Goal: Information Seeking & Learning: Learn about a topic

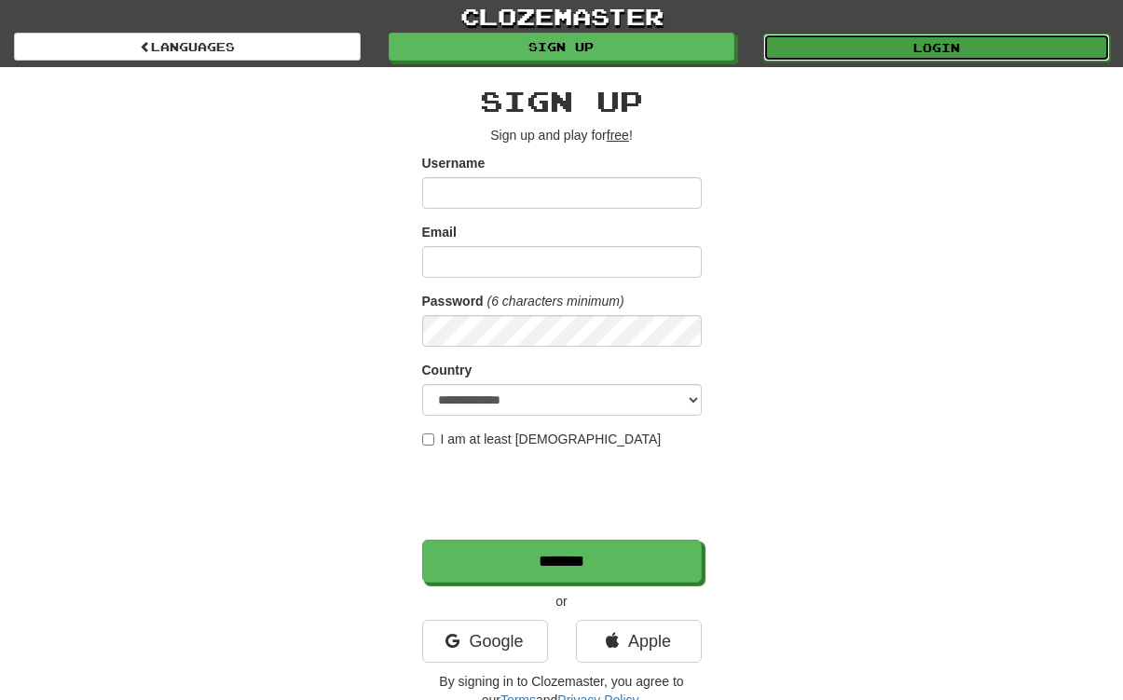
click at [921, 54] on link "Login" at bounding box center [937, 48] width 347 height 28
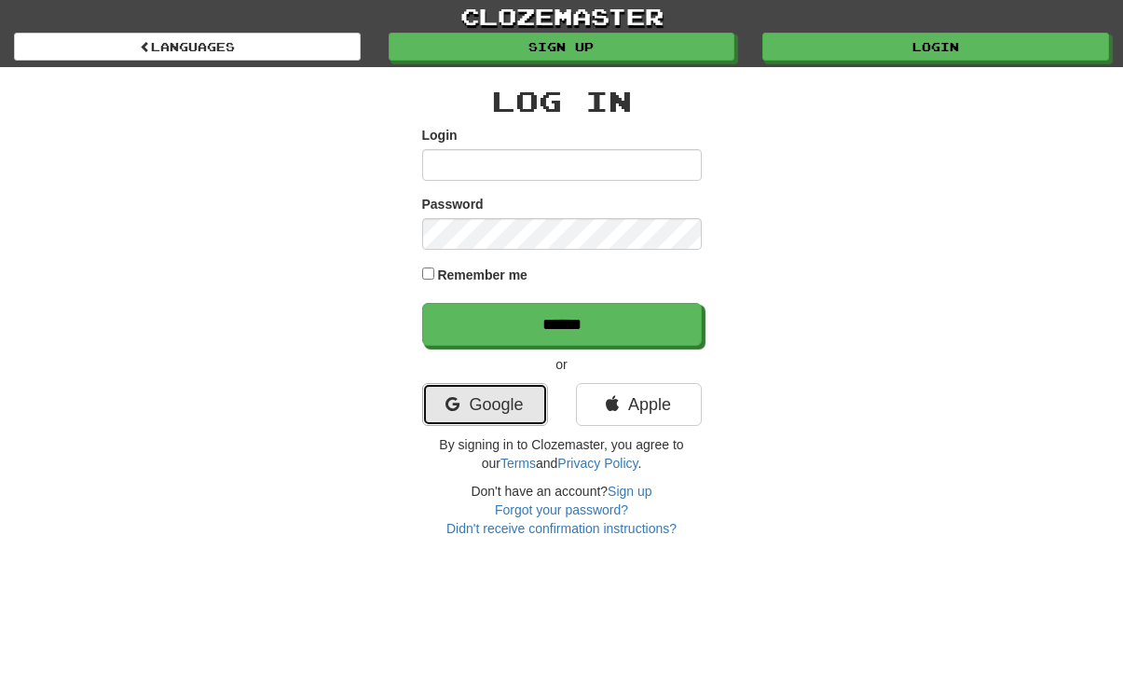
click at [510, 405] on link "Google" at bounding box center [485, 404] width 126 height 43
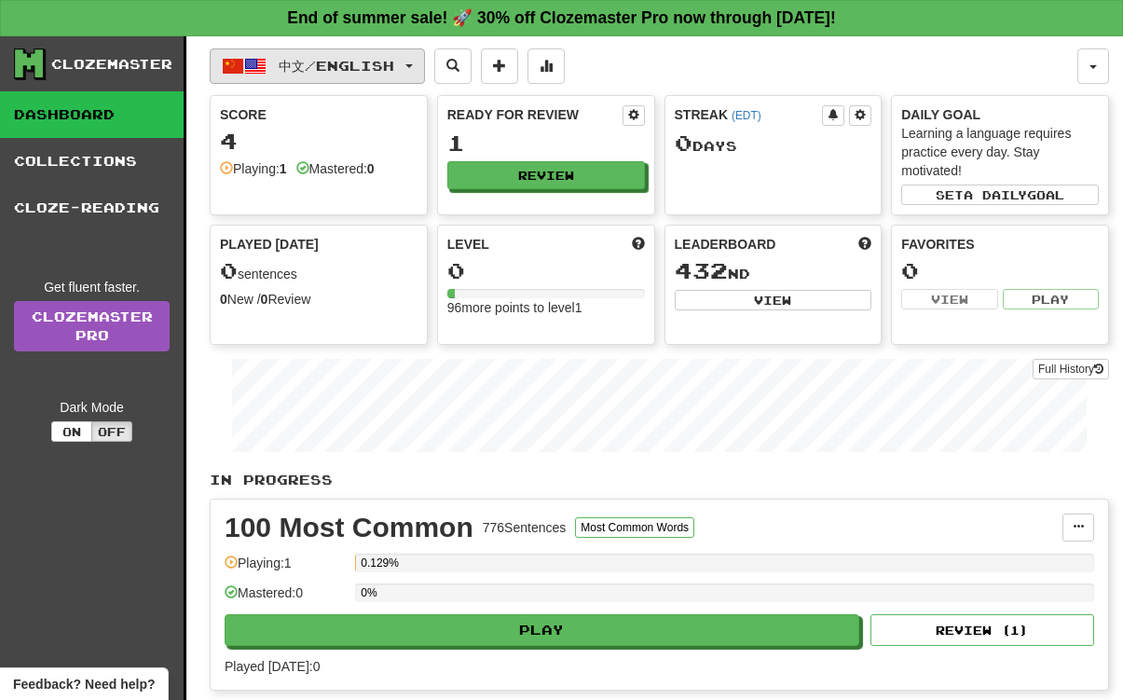
click at [229, 63] on span "button" at bounding box center [233, 66] width 22 height 22
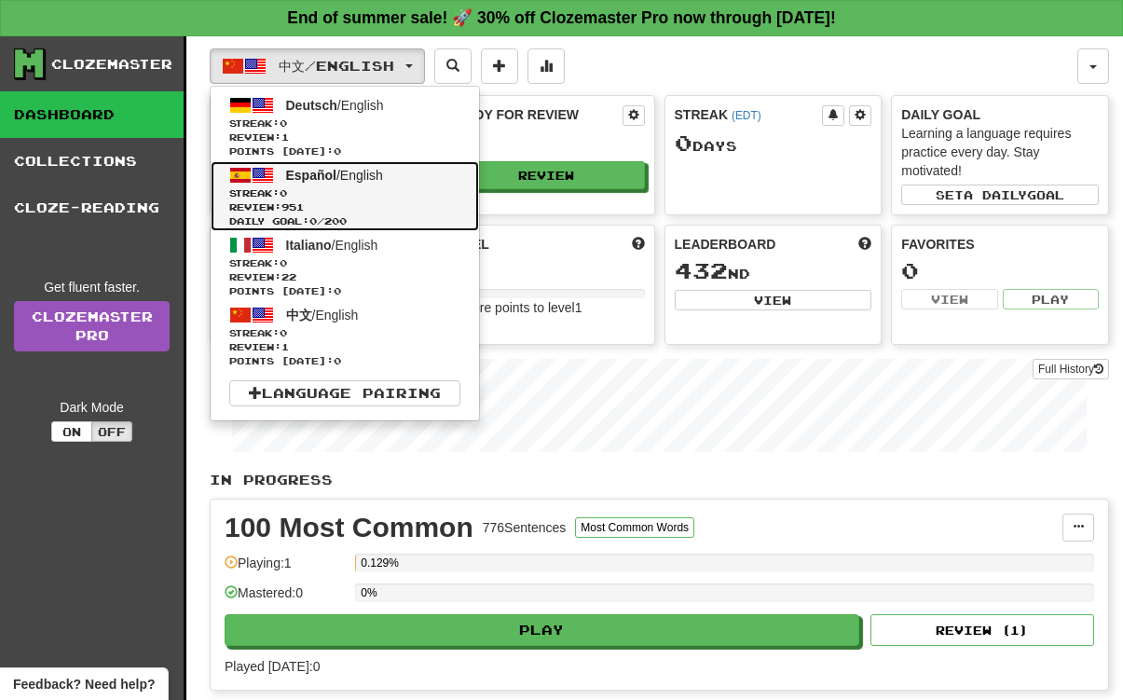
click at [355, 185] on link "Español / English Streak: 0 Review: 951 Daily Goal: 0 / 200" at bounding box center [345, 196] width 268 height 70
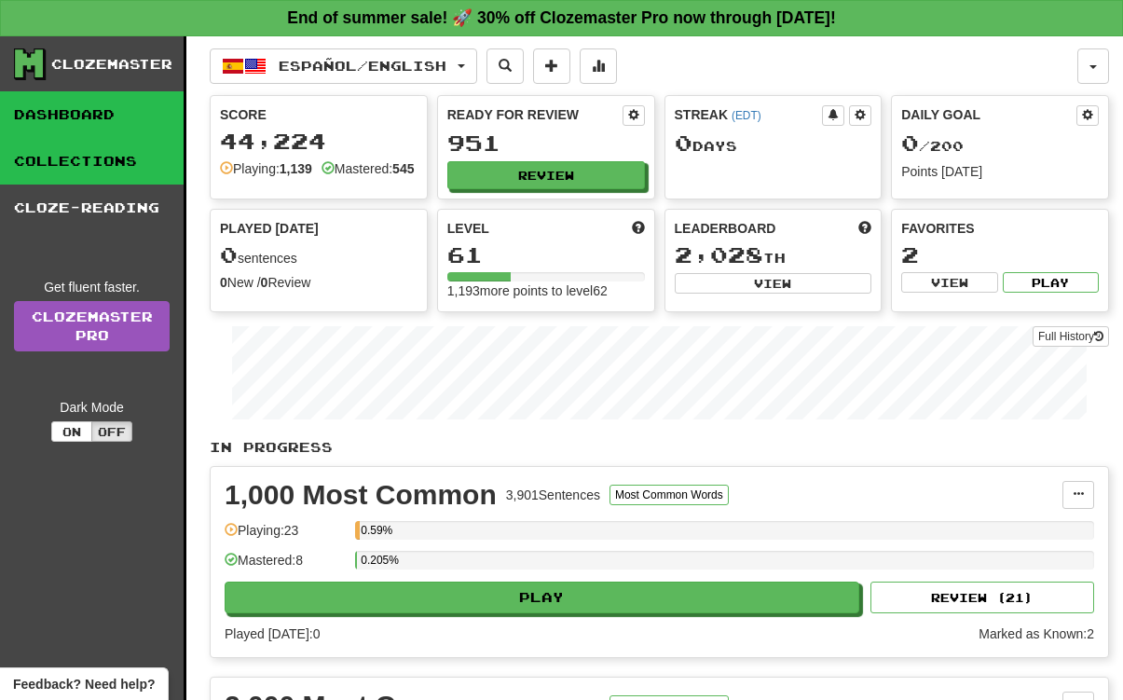
click at [158, 163] on link "Collections" at bounding box center [92, 161] width 184 height 47
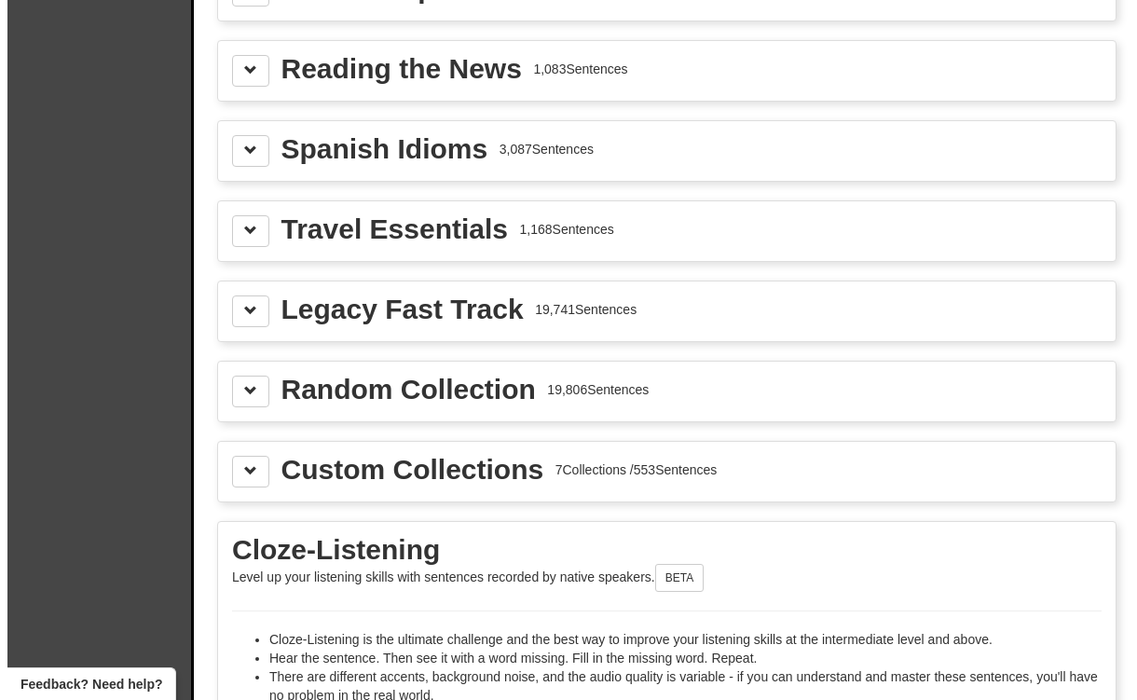
scroll to position [2634, 0]
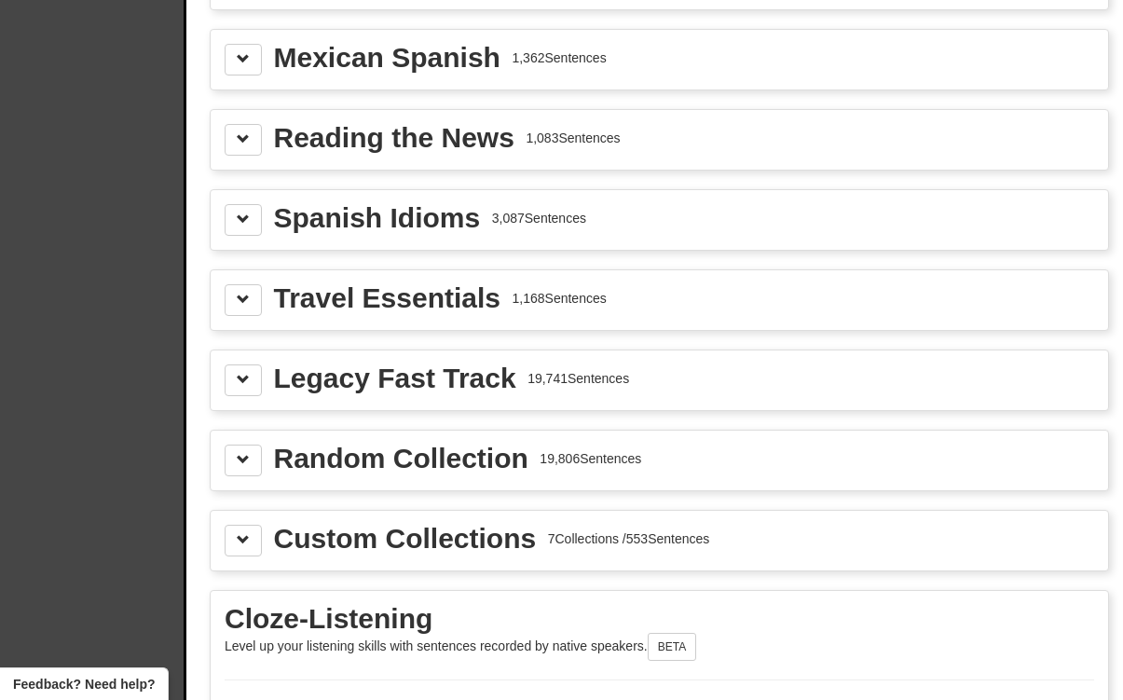
click at [454, 389] on div "Legacy Fast Track" at bounding box center [395, 379] width 242 height 28
click at [244, 379] on span at bounding box center [243, 379] width 13 height 13
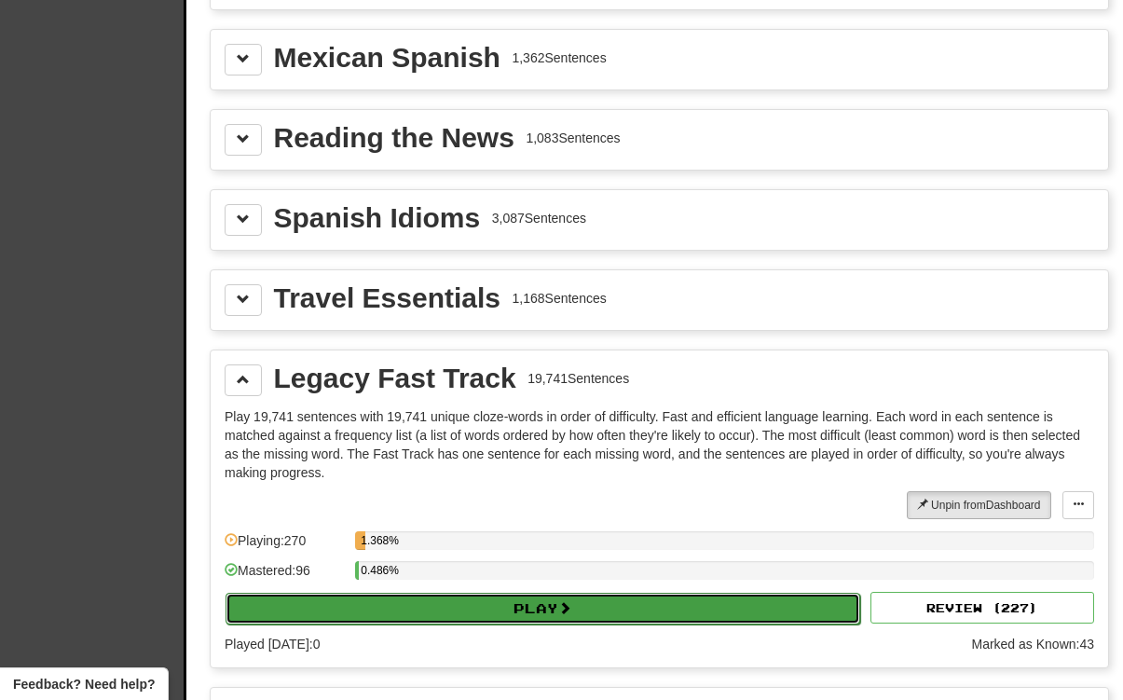
click at [444, 621] on button "Play" at bounding box center [543, 609] width 635 height 32
select select "**"
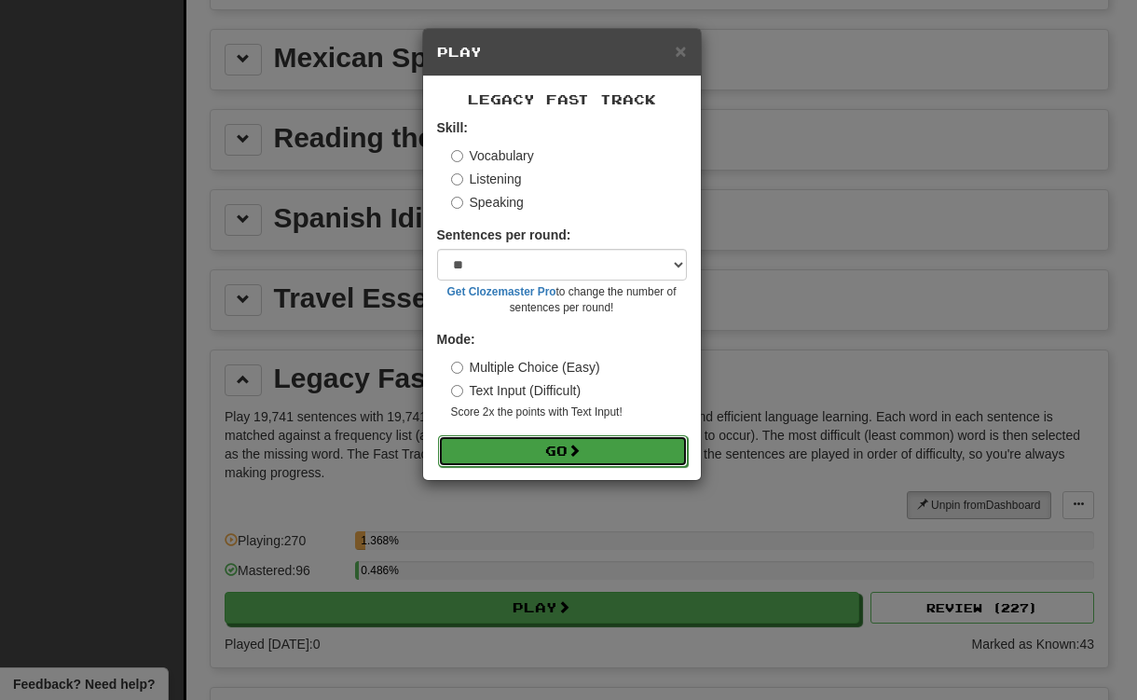
click at [566, 454] on button "Go" at bounding box center [563, 451] width 250 height 32
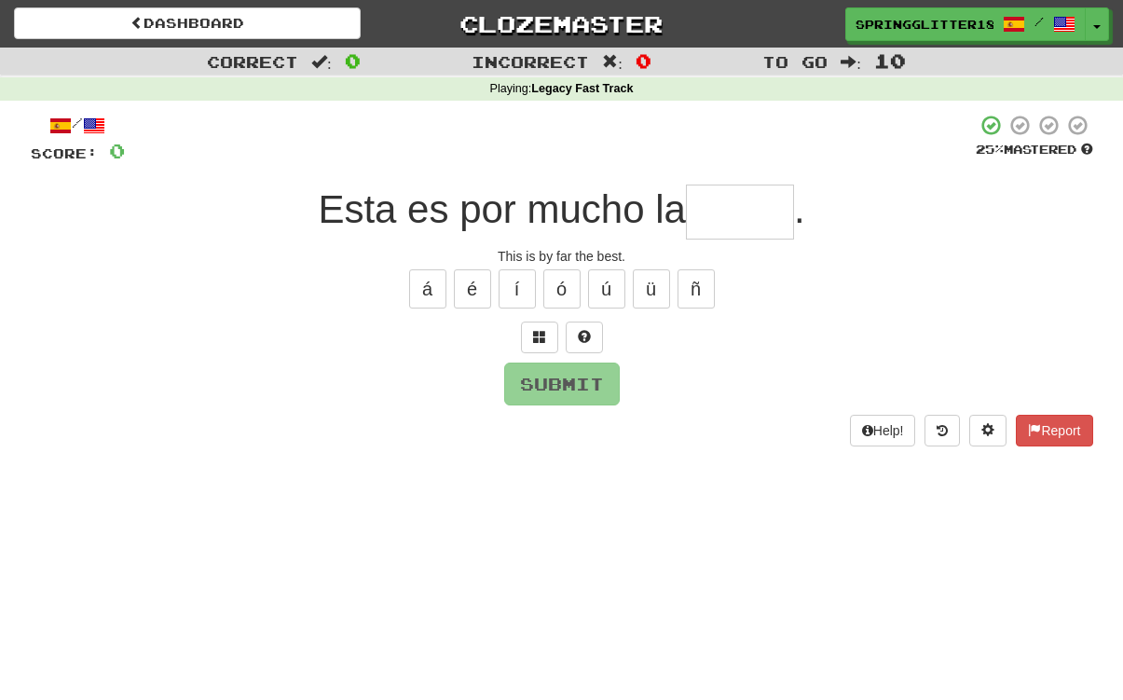
click at [102, 39] on div "Dashboard Clozemaster SpringGlitter1816 / Toggle Dropdown Dashboard Leaderboard…" at bounding box center [561, 20] width 1123 height 41
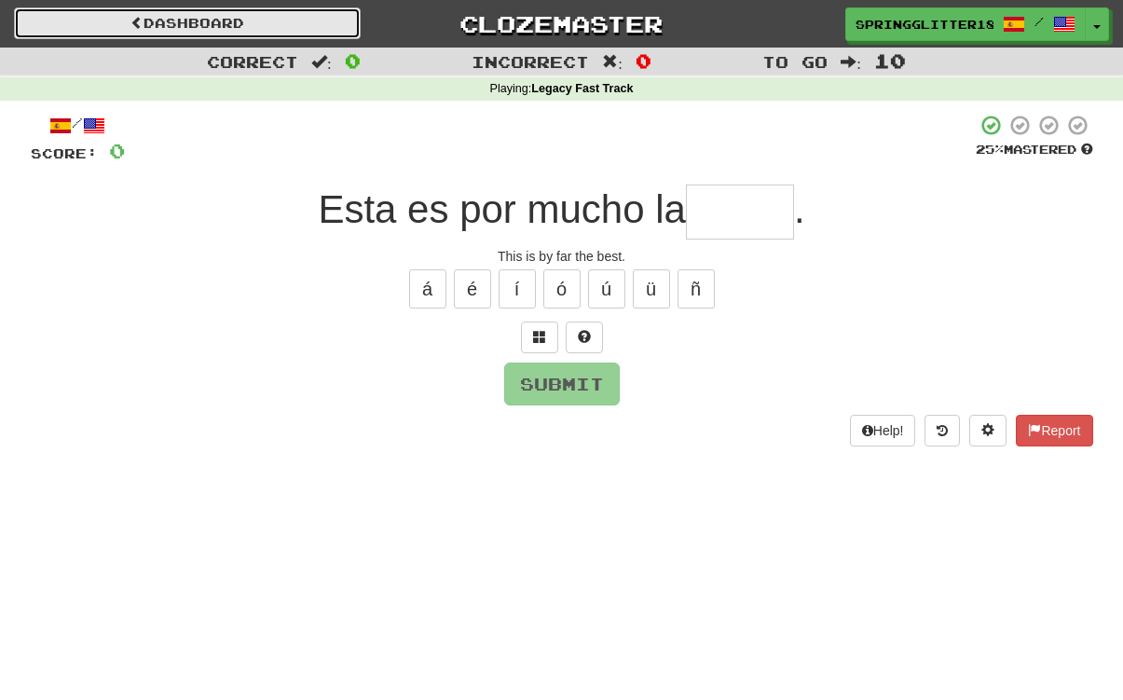
click at [112, 18] on link "Dashboard" at bounding box center [187, 23] width 347 height 32
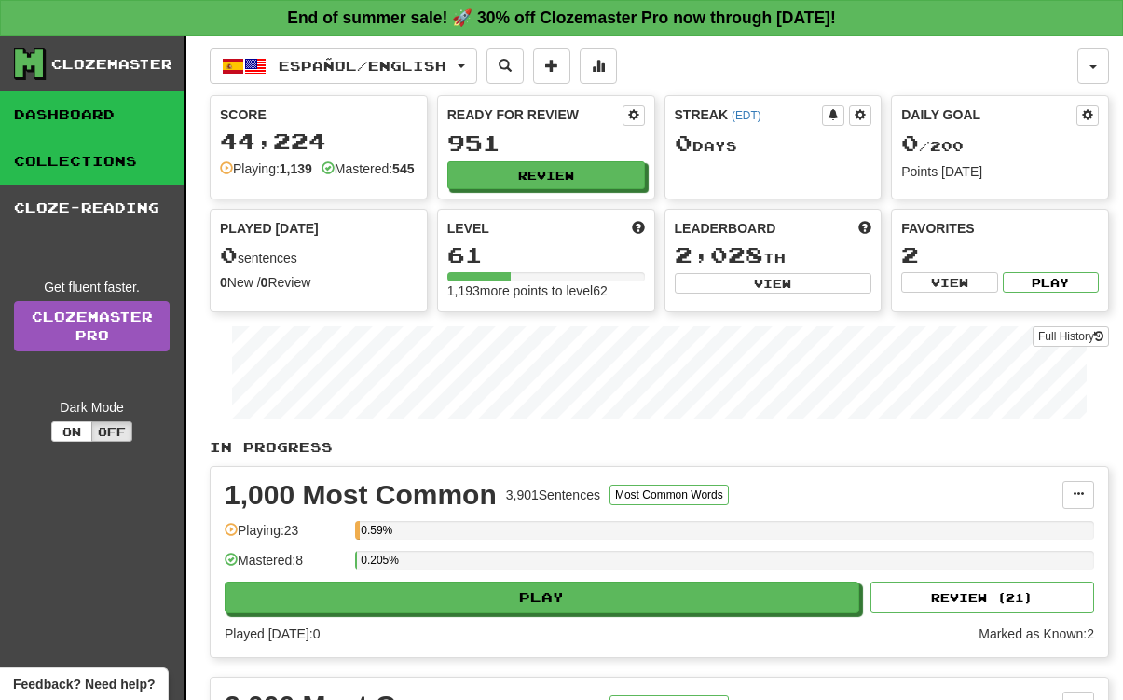
click at [123, 158] on link "Collections" at bounding box center [92, 161] width 184 height 47
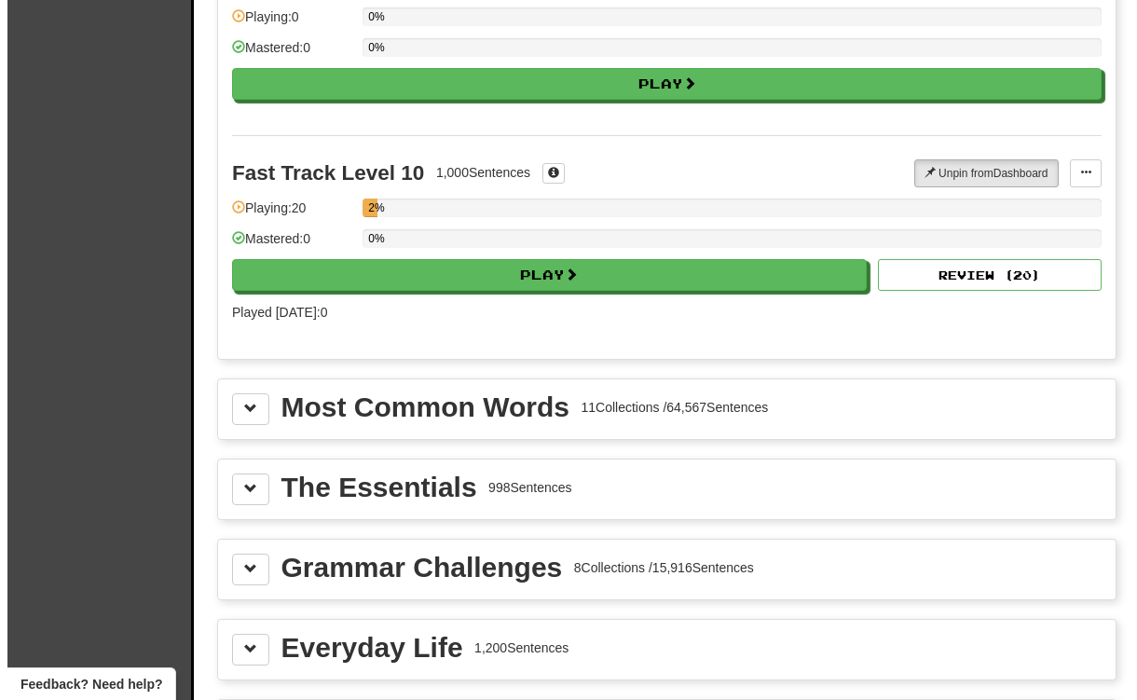
scroll to position [1861, 0]
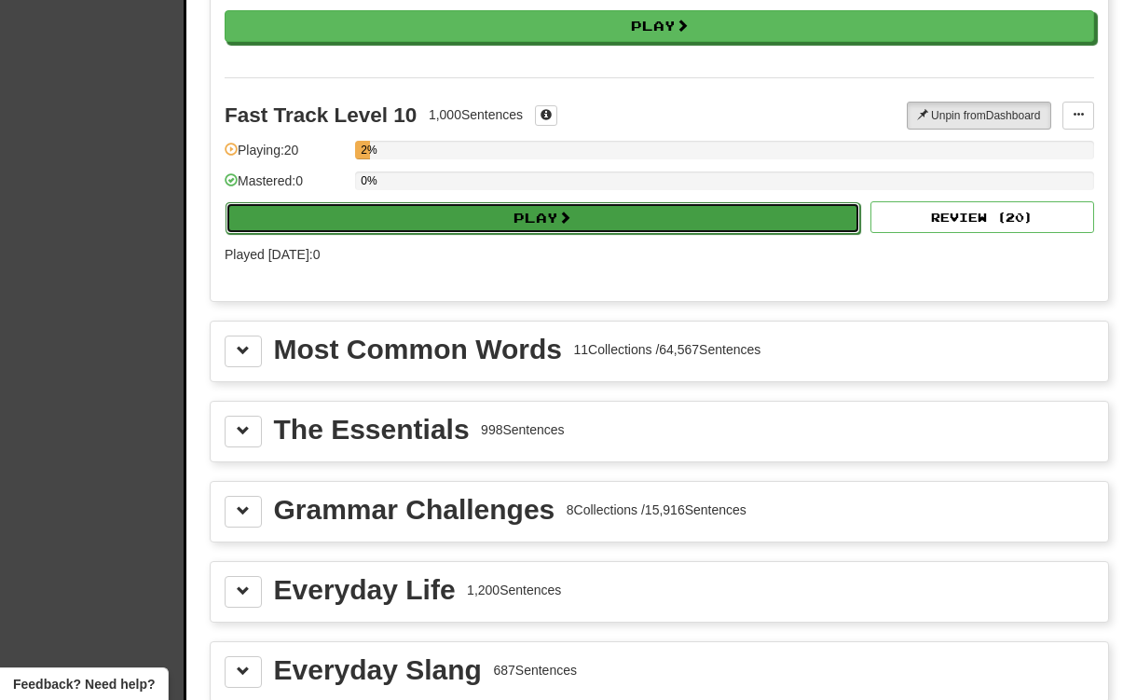
click at [448, 215] on button "Play" at bounding box center [543, 218] width 635 height 32
select select "**"
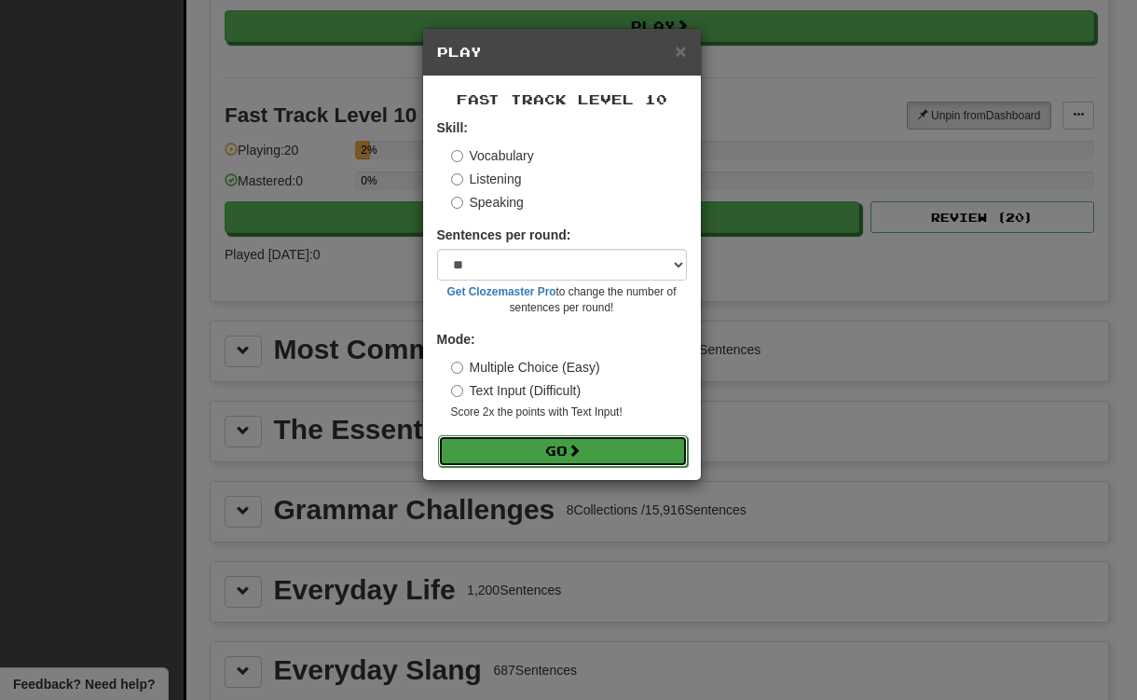
click at [551, 443] on button "Go" at bounding box center [563, 451] width 250 height 32
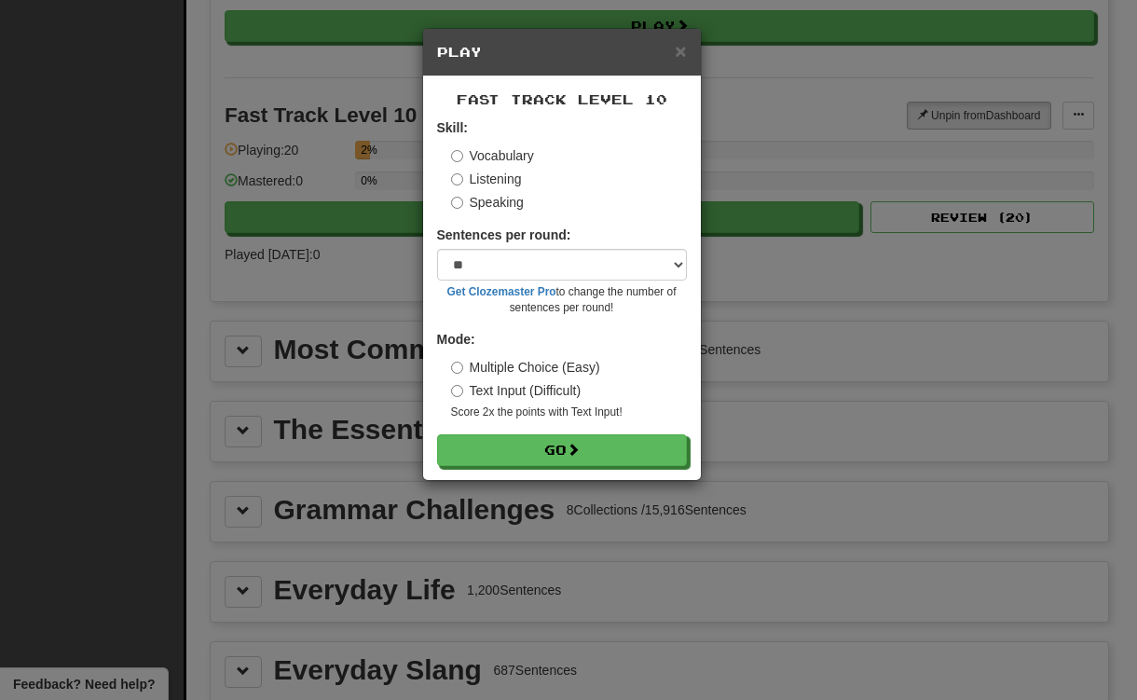
click at [498, 196] on label "Speaking" at bounding box center [487, 202] width 73 height 19
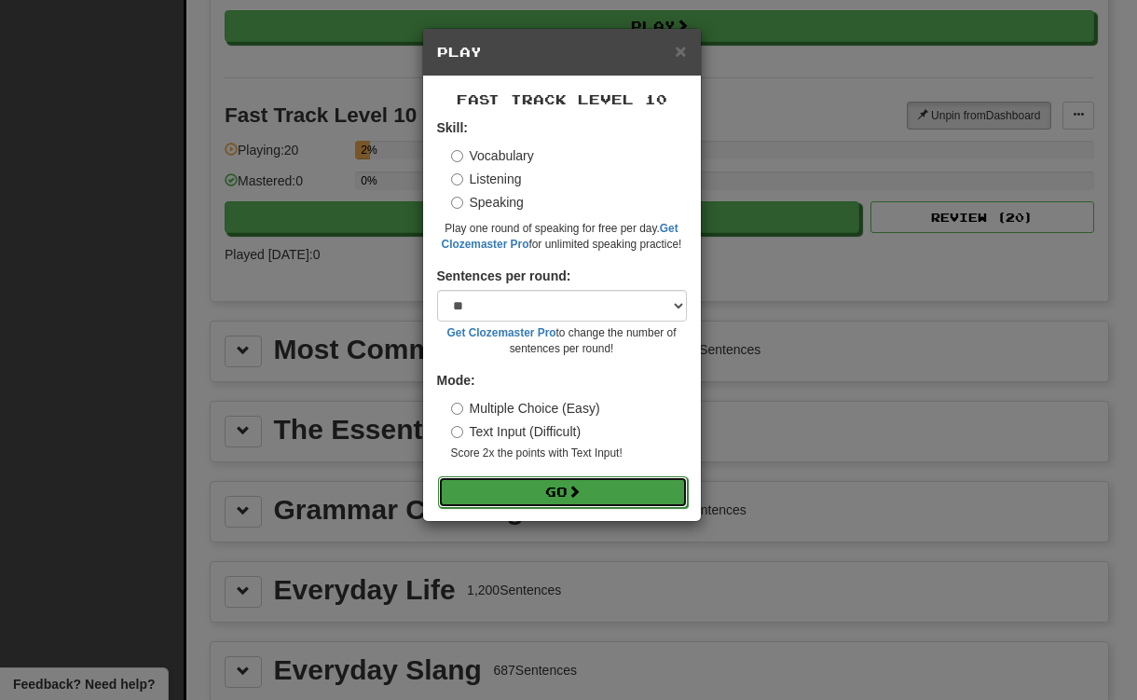
click at [594, 496] on button "Go" at bounding box center [563, 492] width 250 height 32
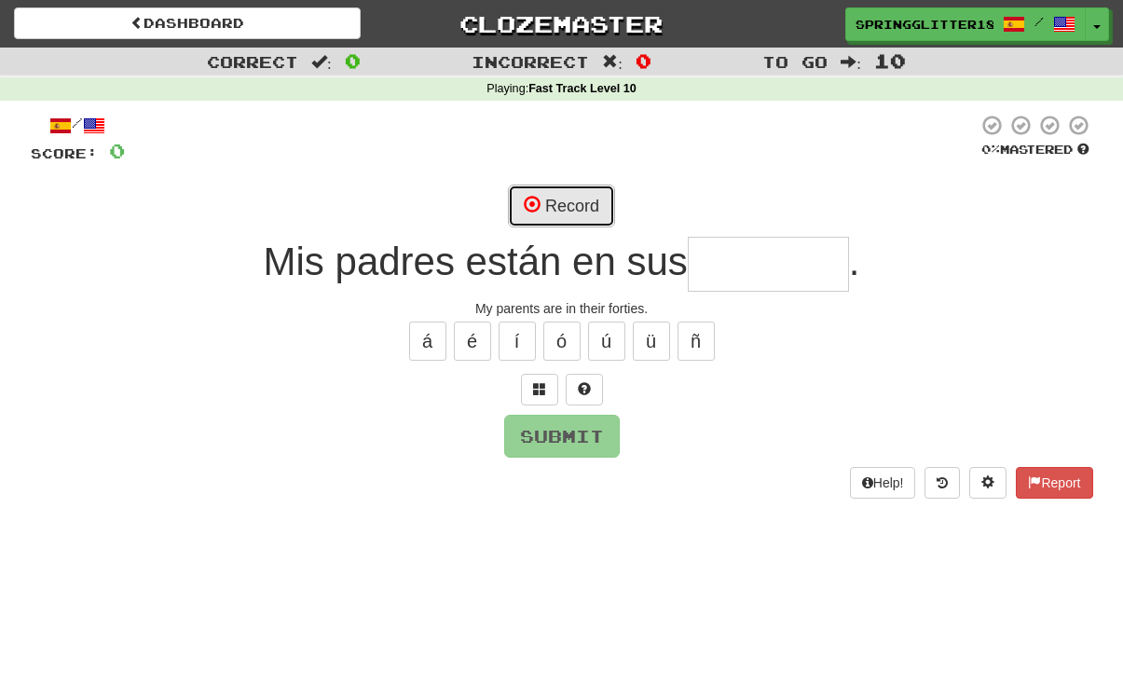
click at [552, 214] on button "Record" at bounding box center [561, 206] width 107 height 43
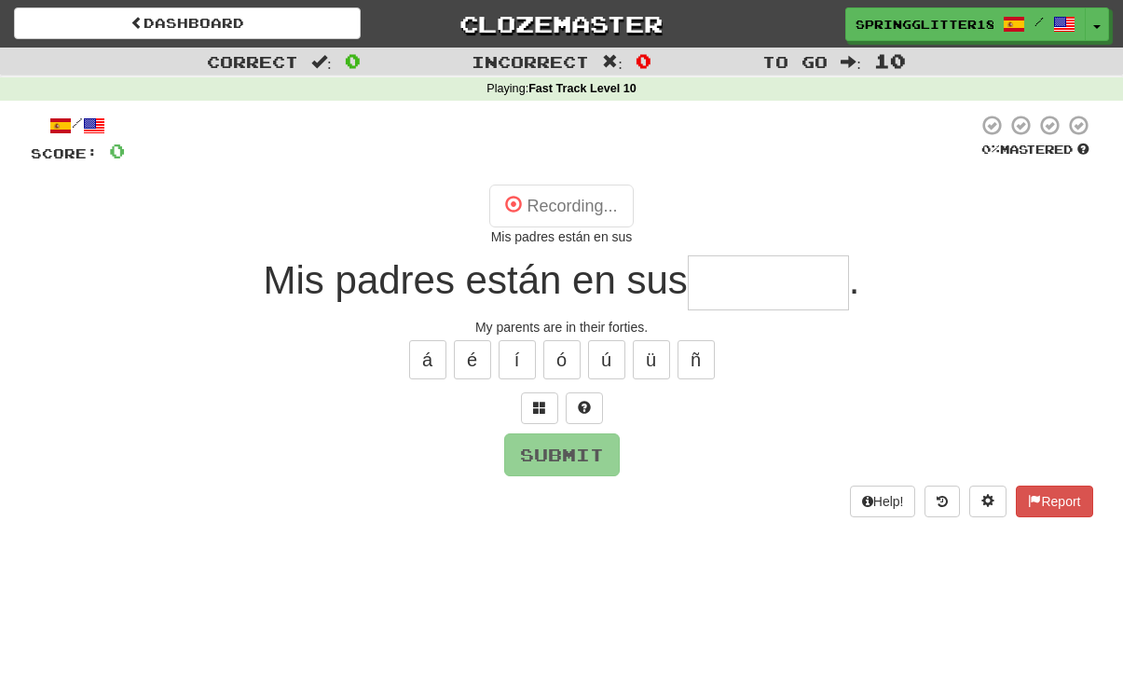
type input "********"
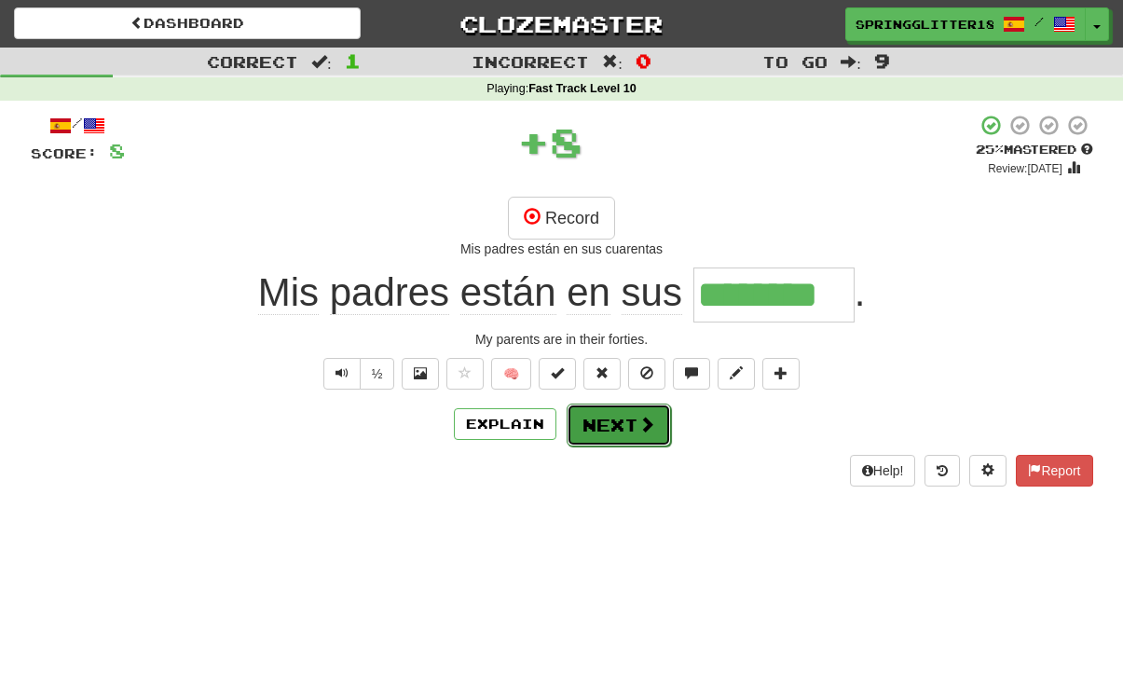
click at [629, 421] on button "Next" at bounding box center [619, 425] width 104 height 43
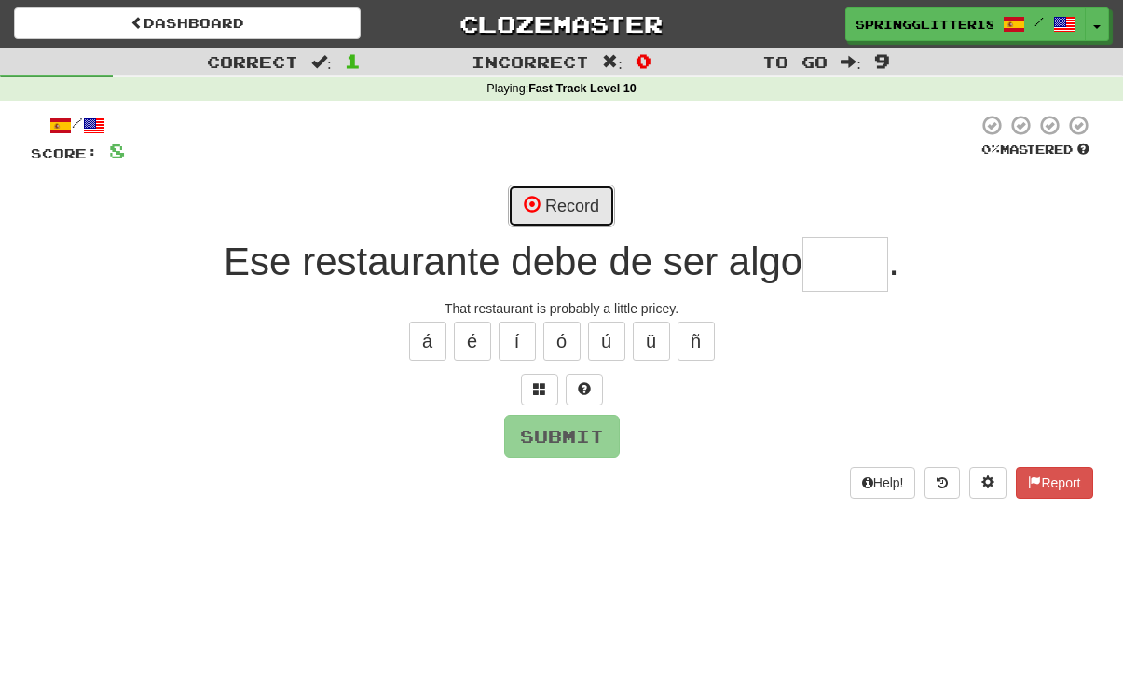
click at [594, 191] on button "Record" at bounding box center [561, 206] width 107 height 43
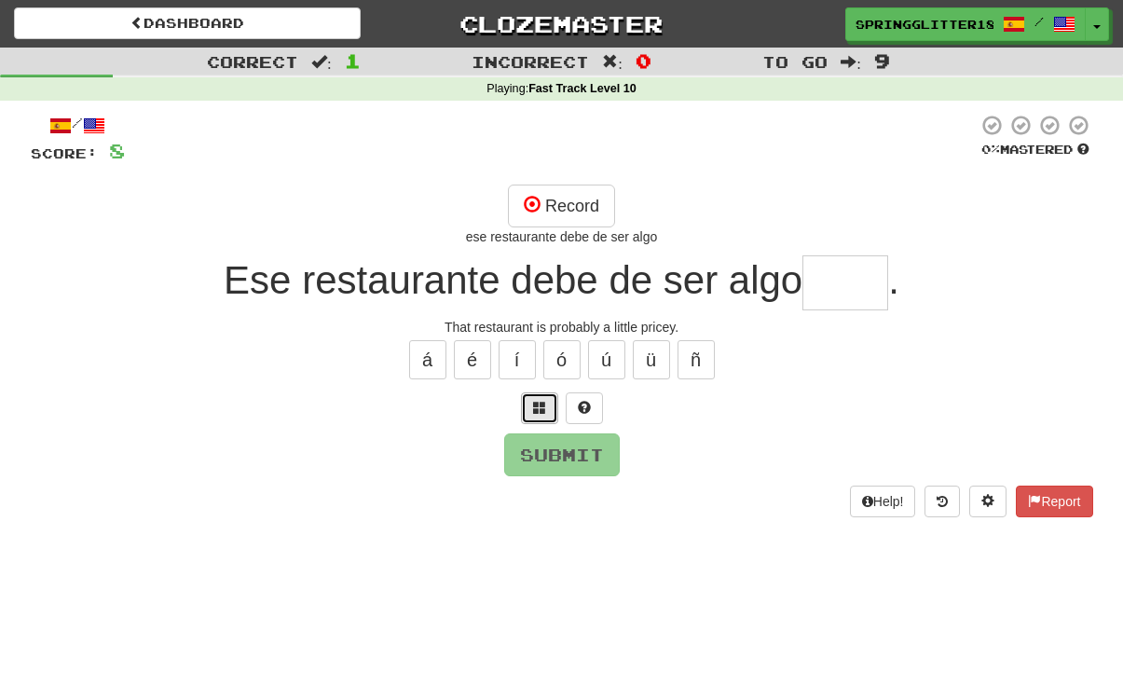
click at [543, 401] on span at bounding box center [539, 407] width 13 height 13
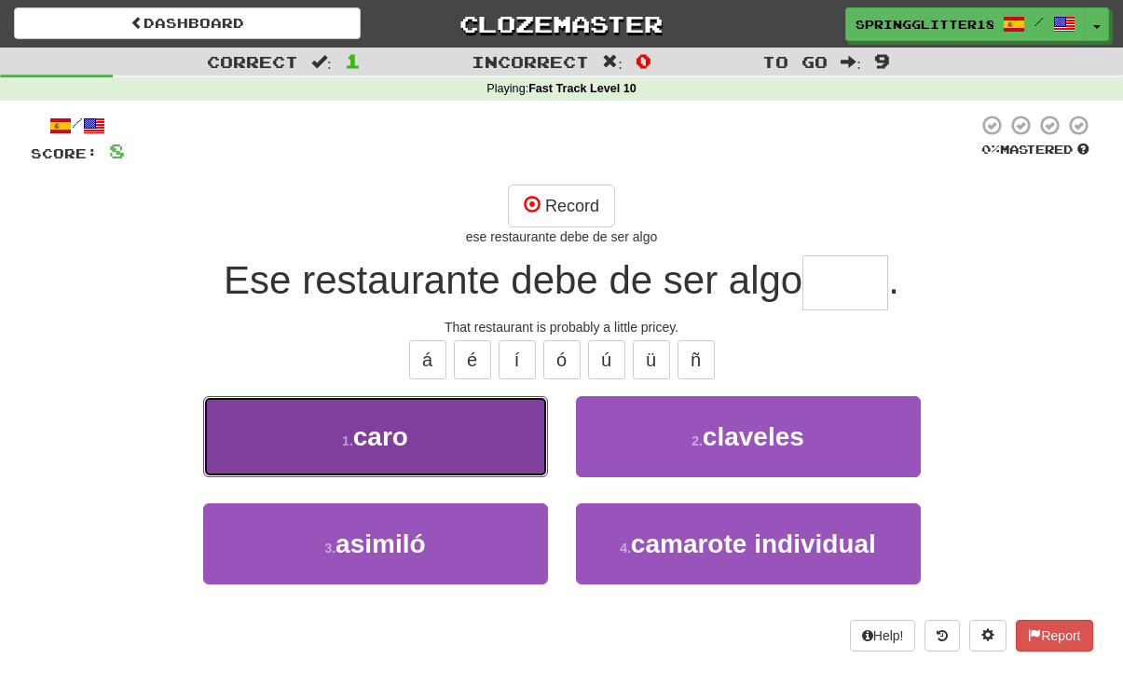
click at [499, 433] on button "1 . caro" at bounding box center [375, 436] width 345 height 81
type input "****"
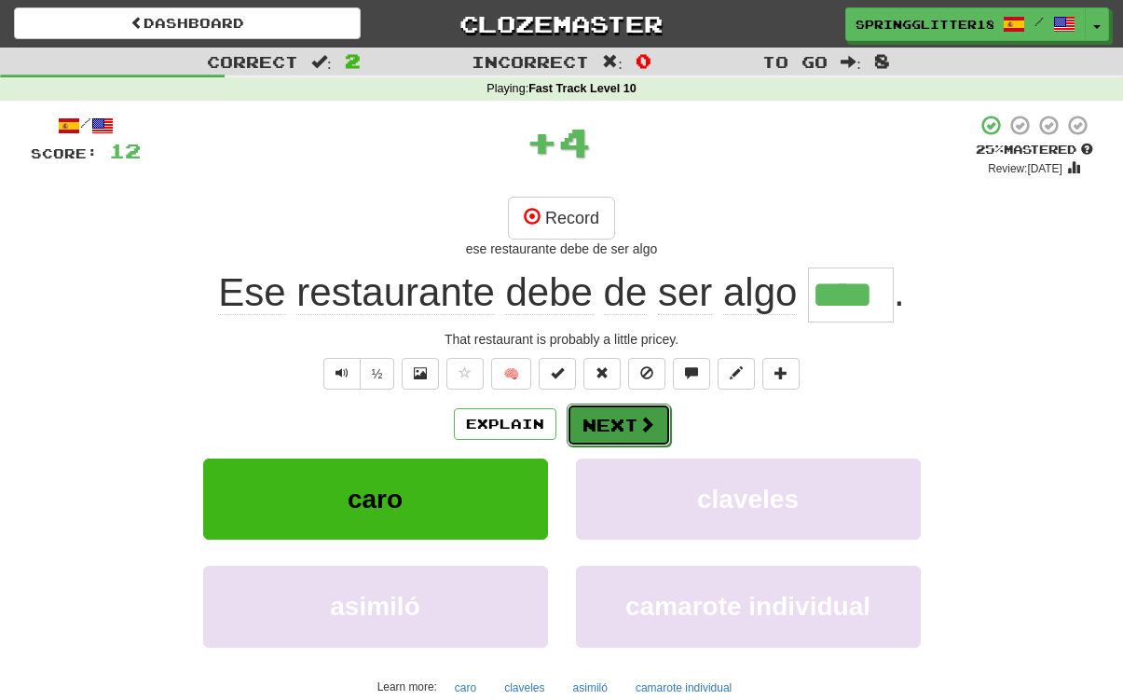
click at [627, 433] on button "Next" at bounding box center [619, 425] width 104 height 43
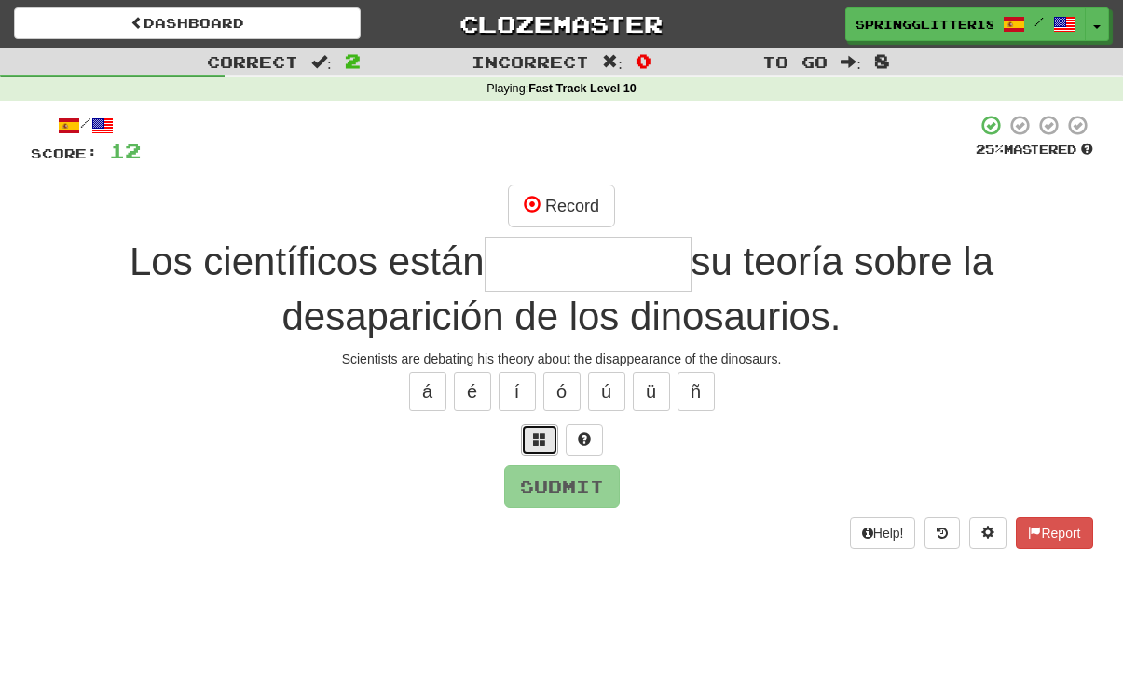
click at [543, 439] on span at bounding box center [539, 439] width 13 height 13
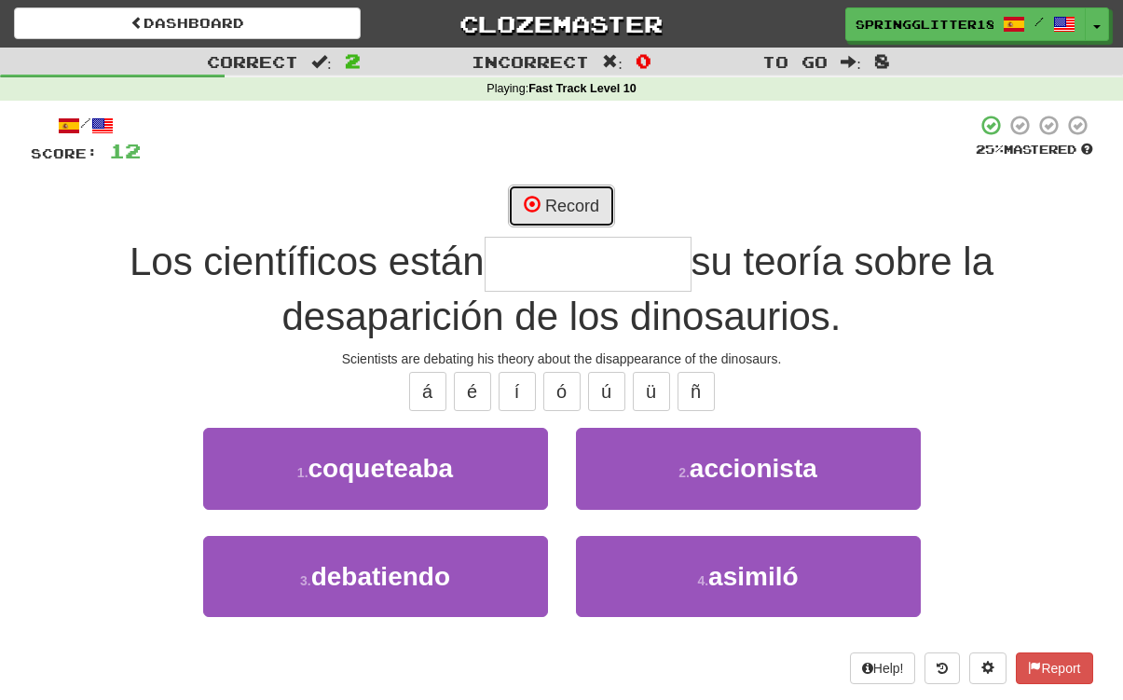
click at [579, 208] on button "Record" at bounding box center [561, 206] width 107 height 43
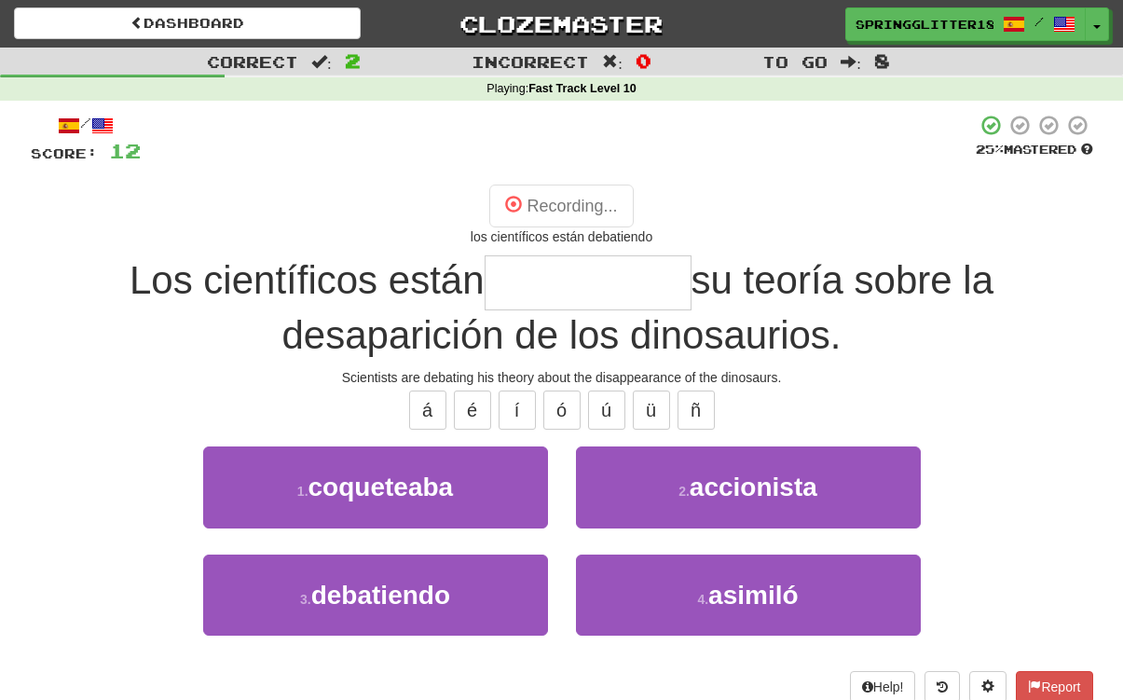
type input "**********"
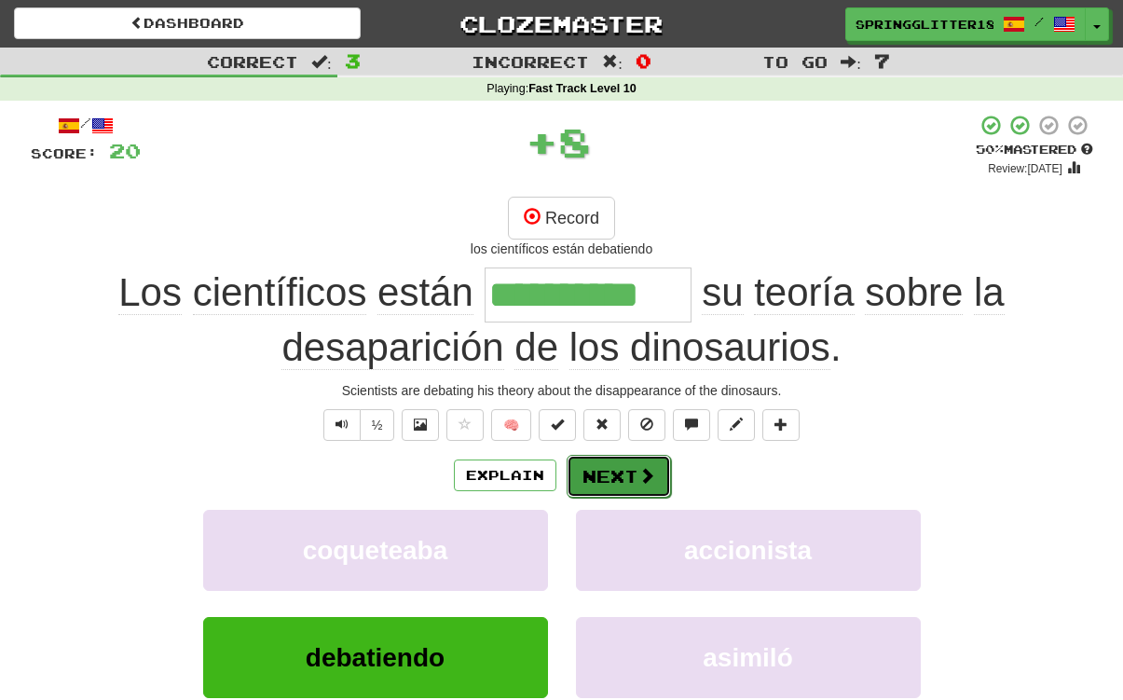
click at [644, 484] on span at bounding box center [647, 475] width 17 height 17
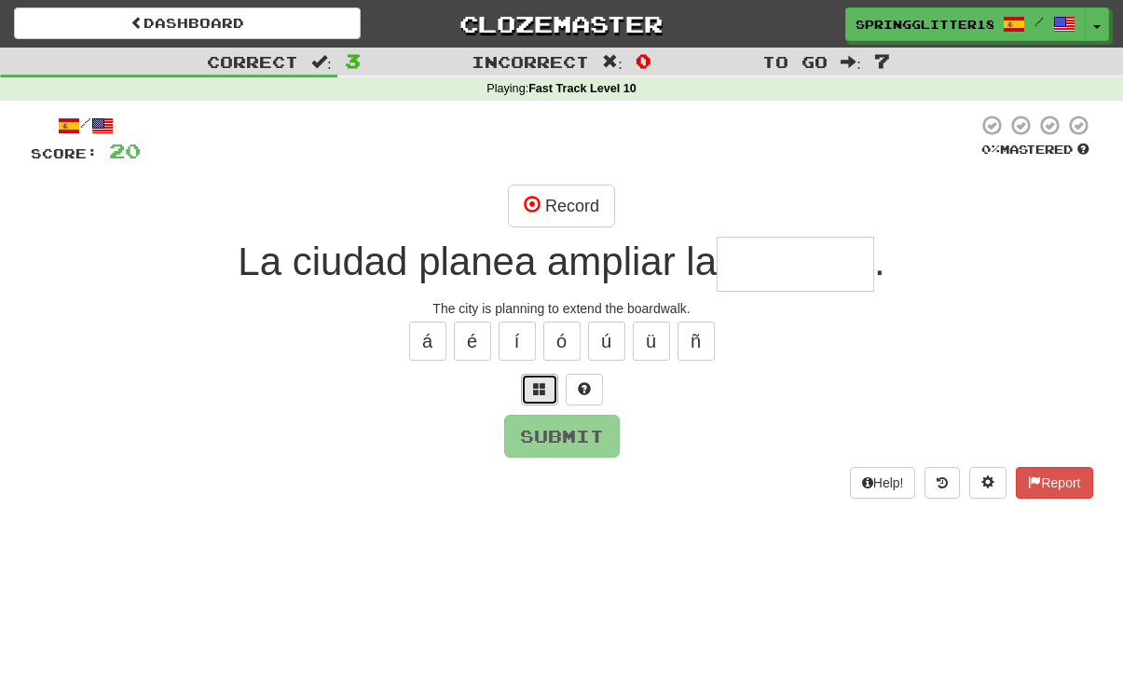
click at [544, 392] on span at bounding box center [539, 388] width 13 height 13
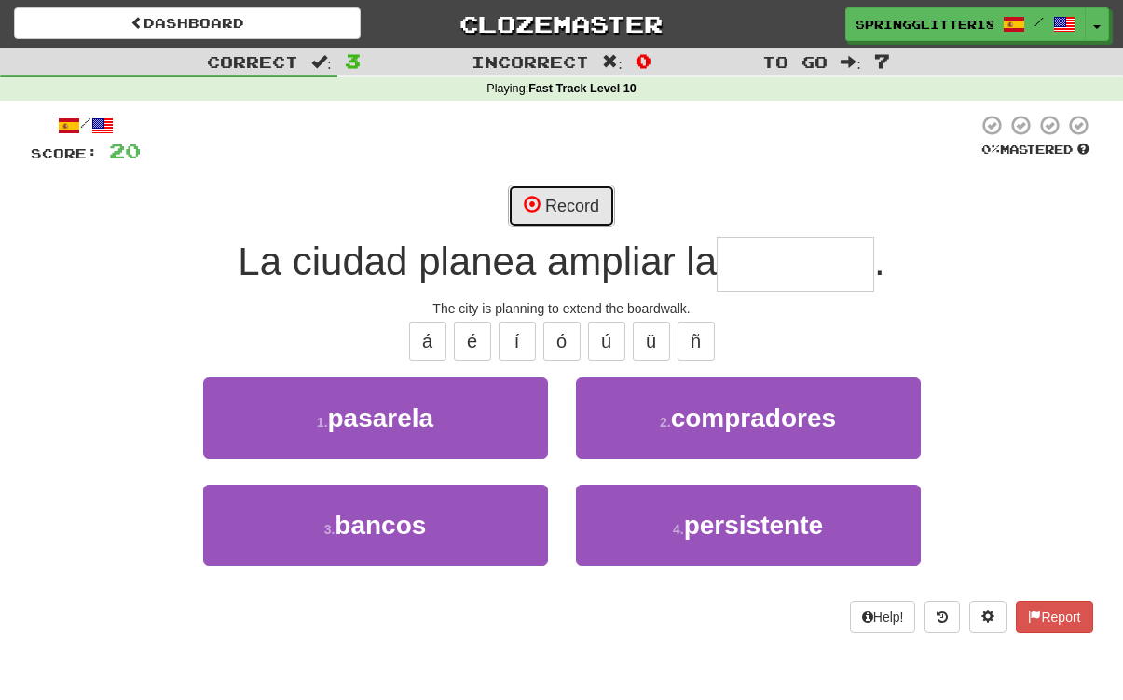
click at [555, 217] on button "Record" at bounding box center [561, 206] width 107 height 43
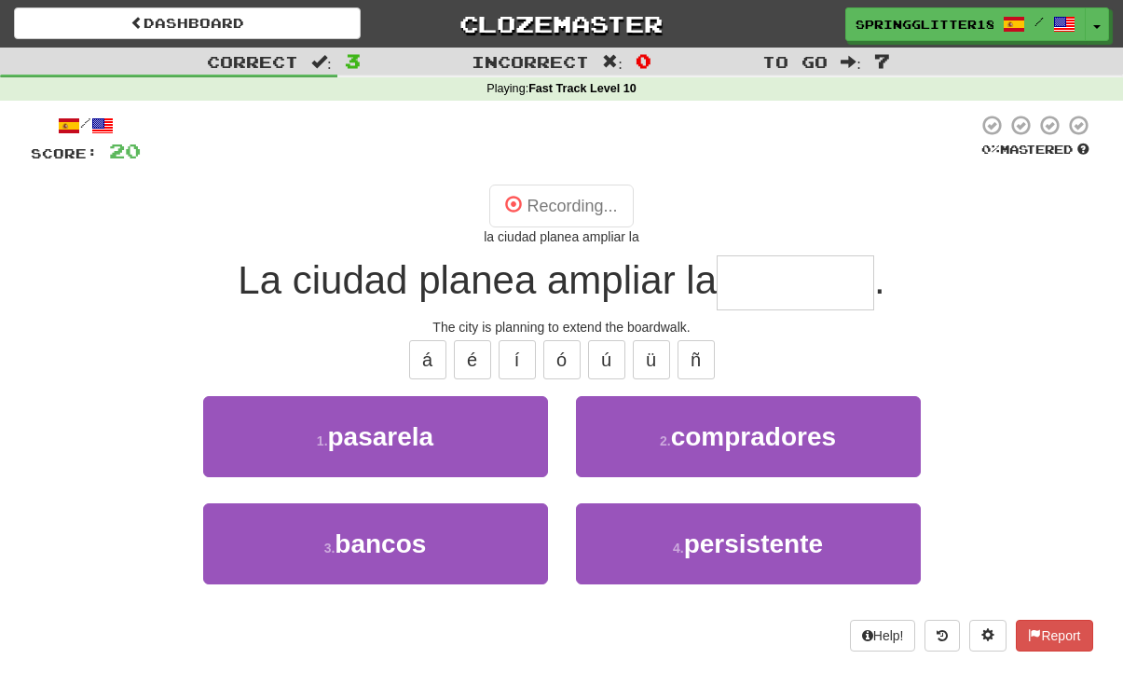
type input "********"
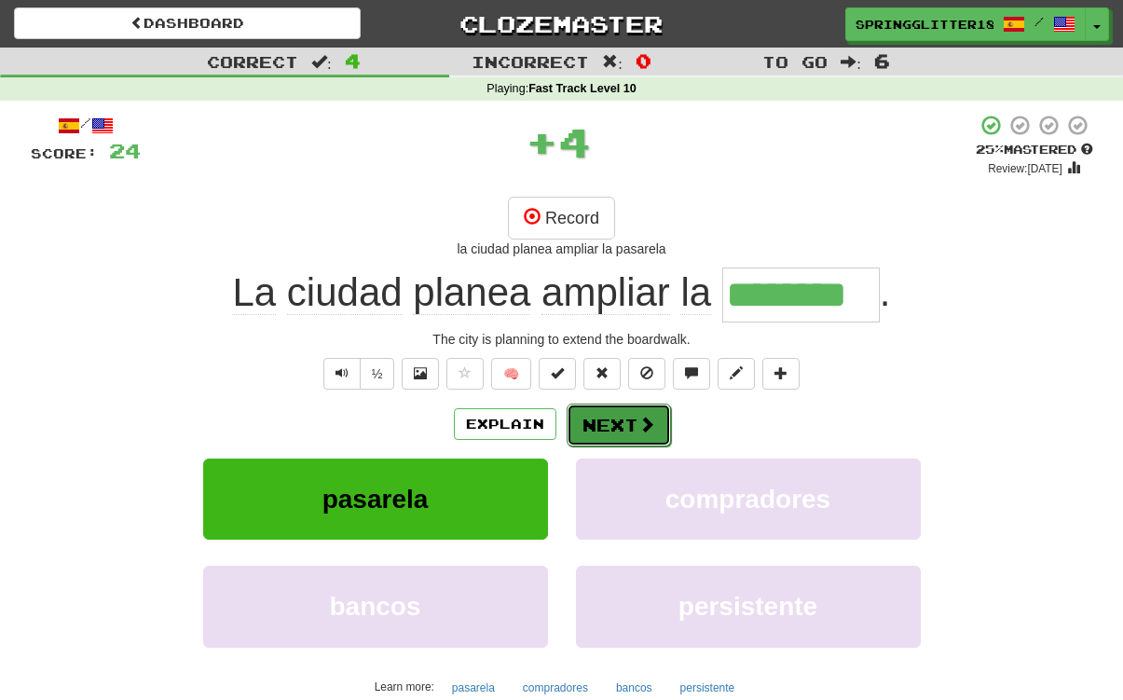
click at [614, 436] on button "Next" at bounding box center [619, 425] width 104 height 43
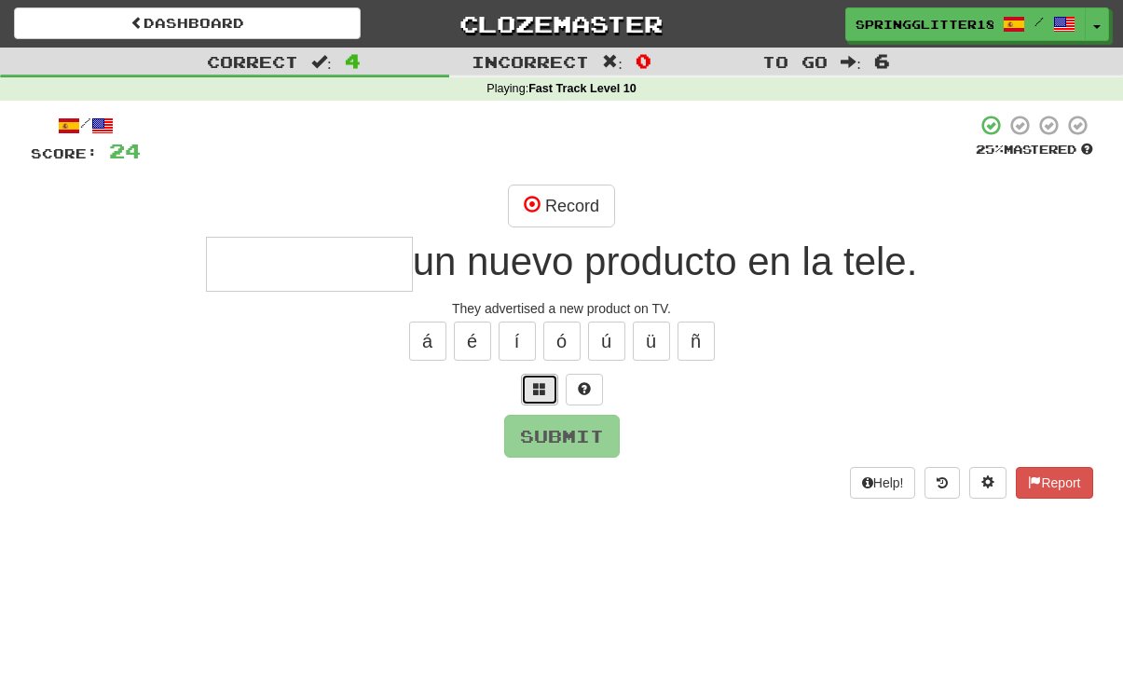
click at [541, 383] on span at bounding box center [539, 388] width 13 height 13
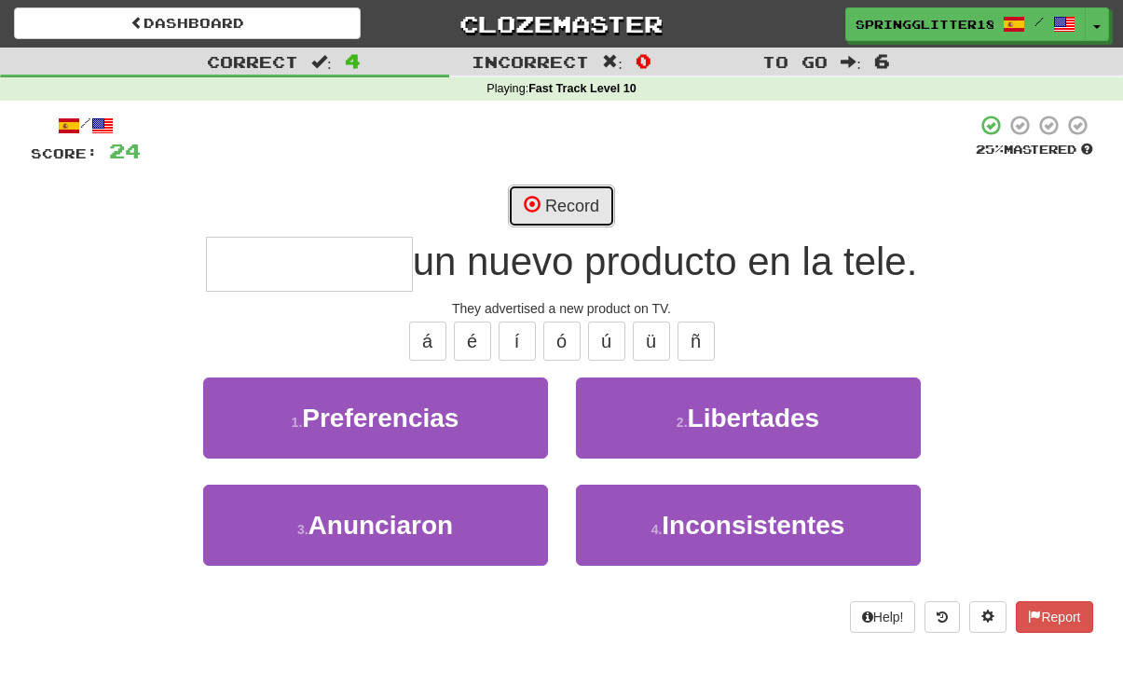
click at [563, 213] on button "Record" at bounding box center [561, 206] width 107 height 43
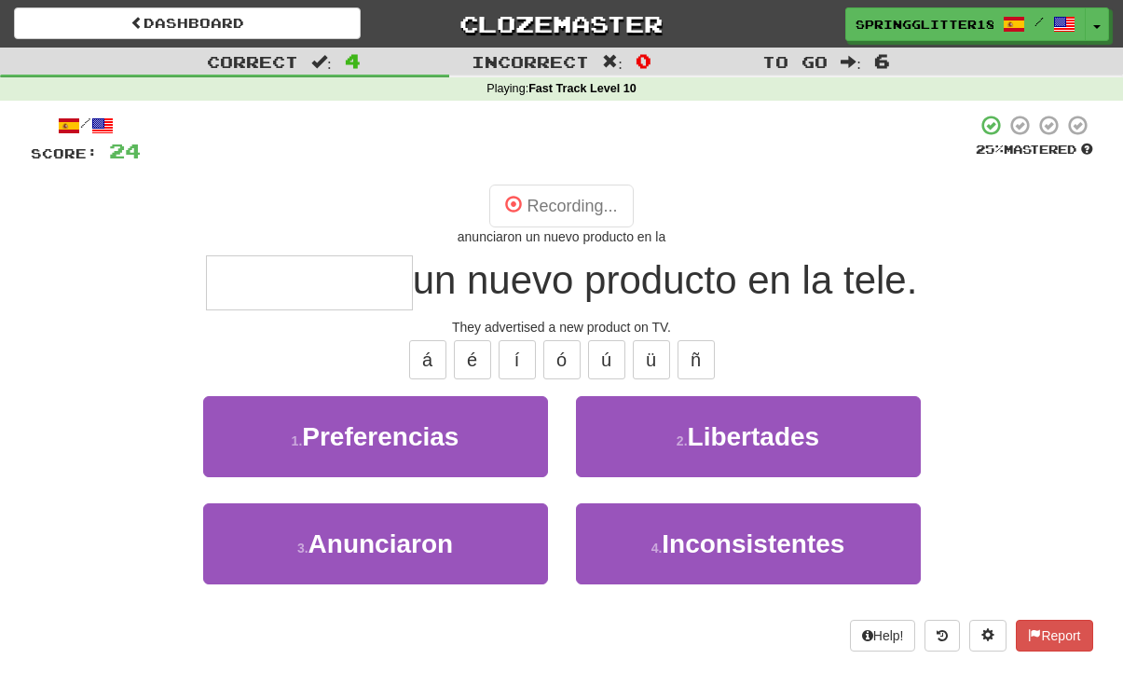
type input "**********"
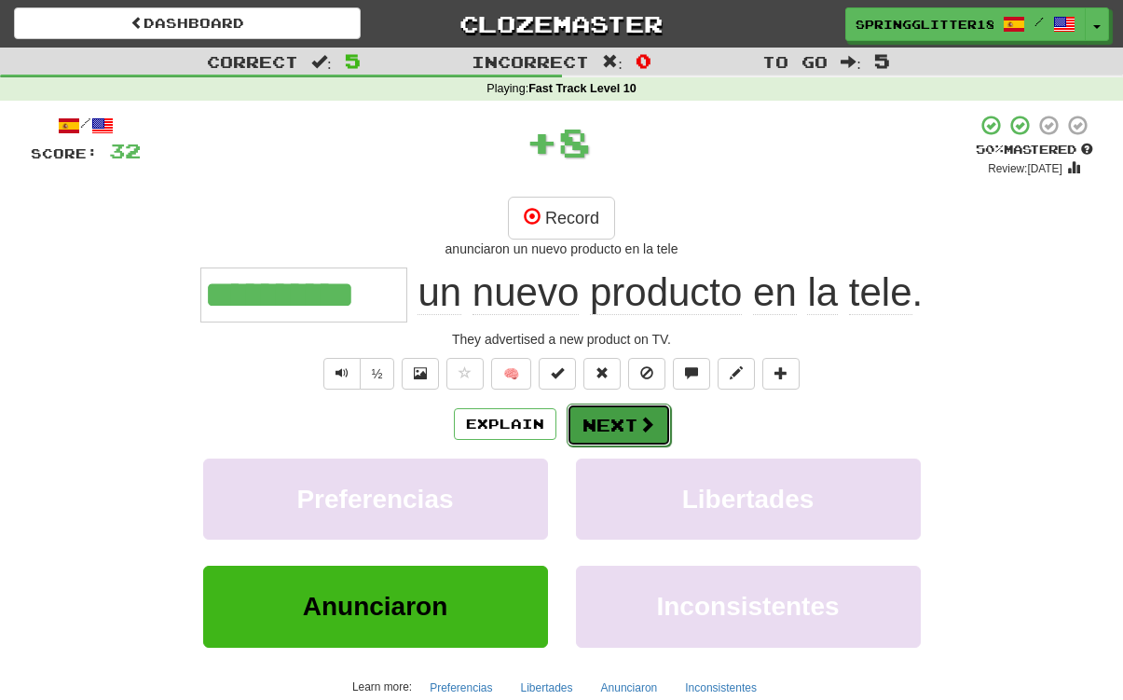
click at [612, 436] on button "Next" at bounding box center [619, 425] width 104 height 43
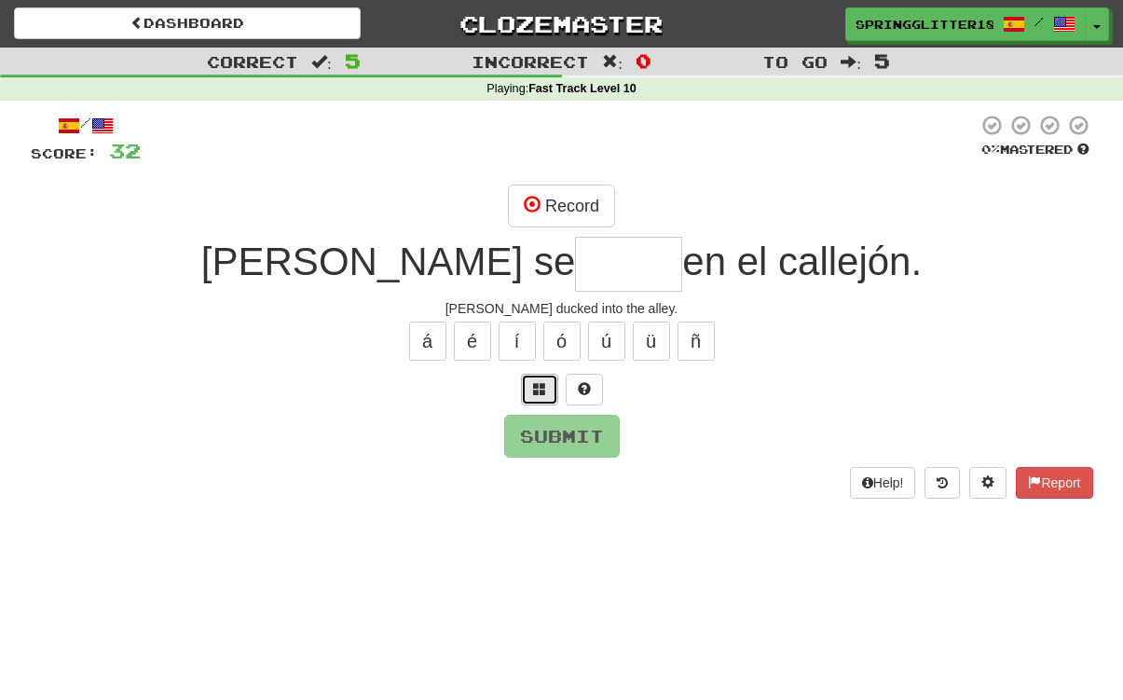
click at [543, 385] on span at bounding box center [539, 388] width 13 height 13
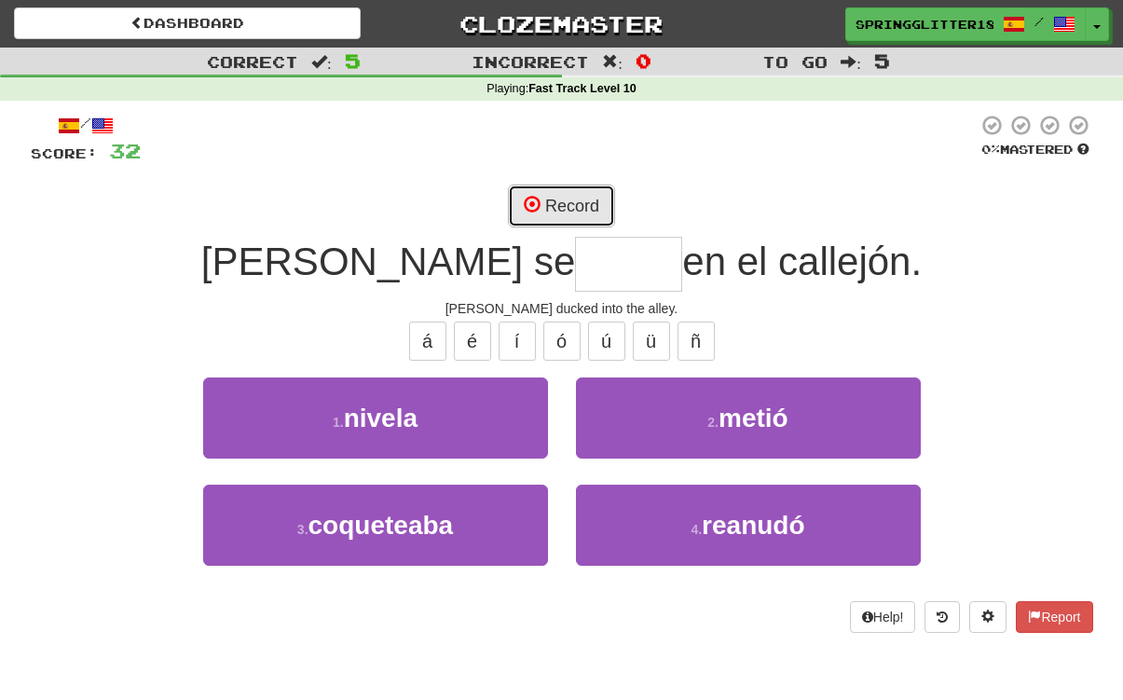
click at [572, 214] on button "Record" at bounding box center [561, 206] width 107 height 43
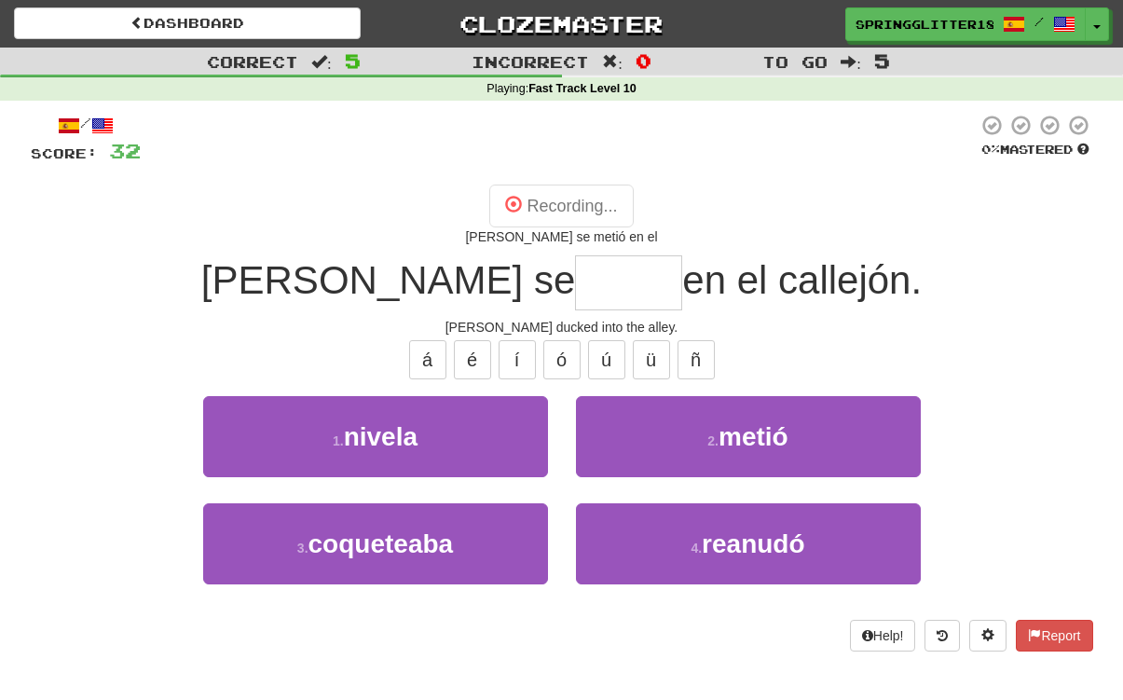
type input "*****"
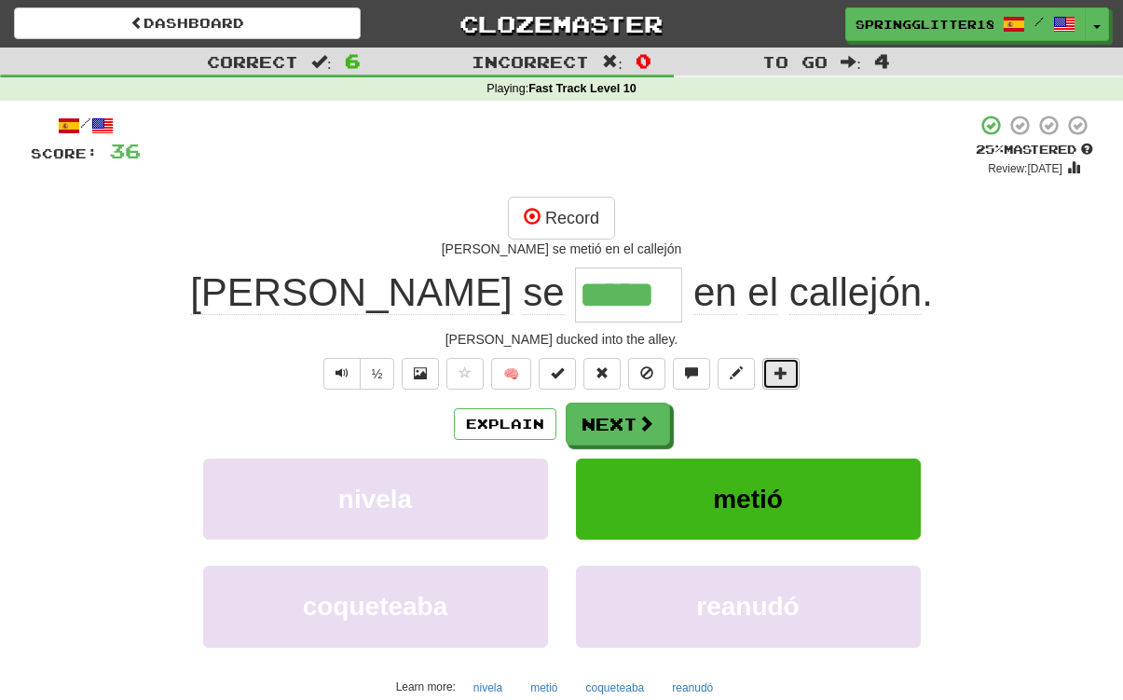
click at [785, 365] on button at bounding box center [781, 374] width 37 height 32
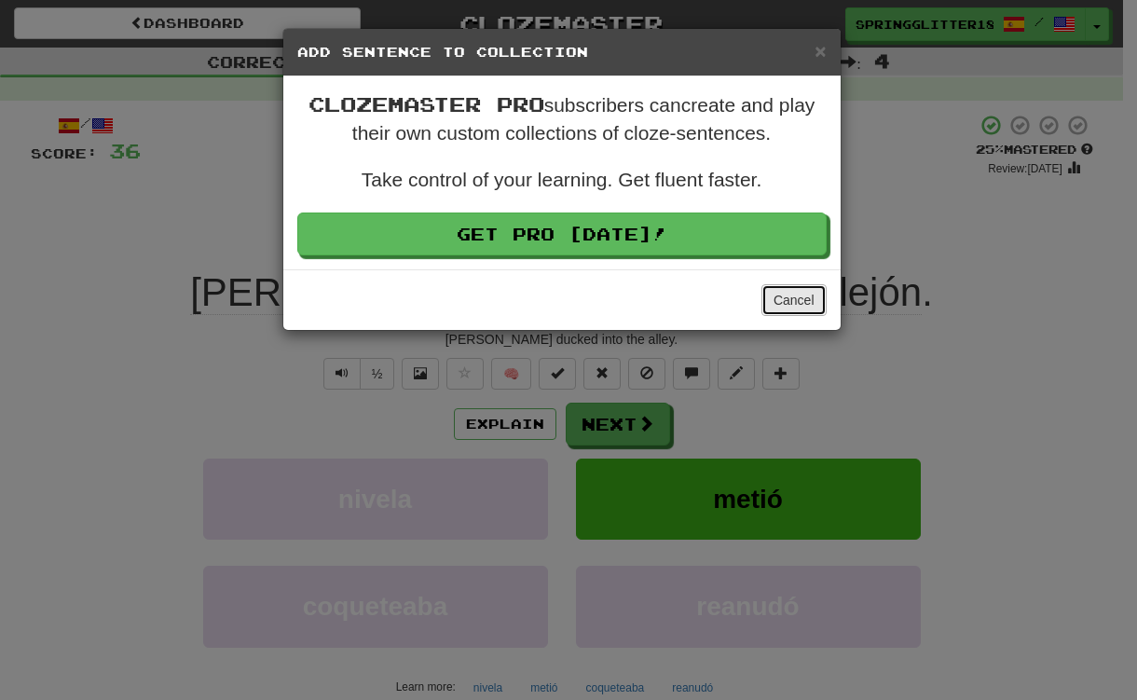
click at [787, 305] on button "Cancel" at bounding box center [794, 300] width 65 height 32
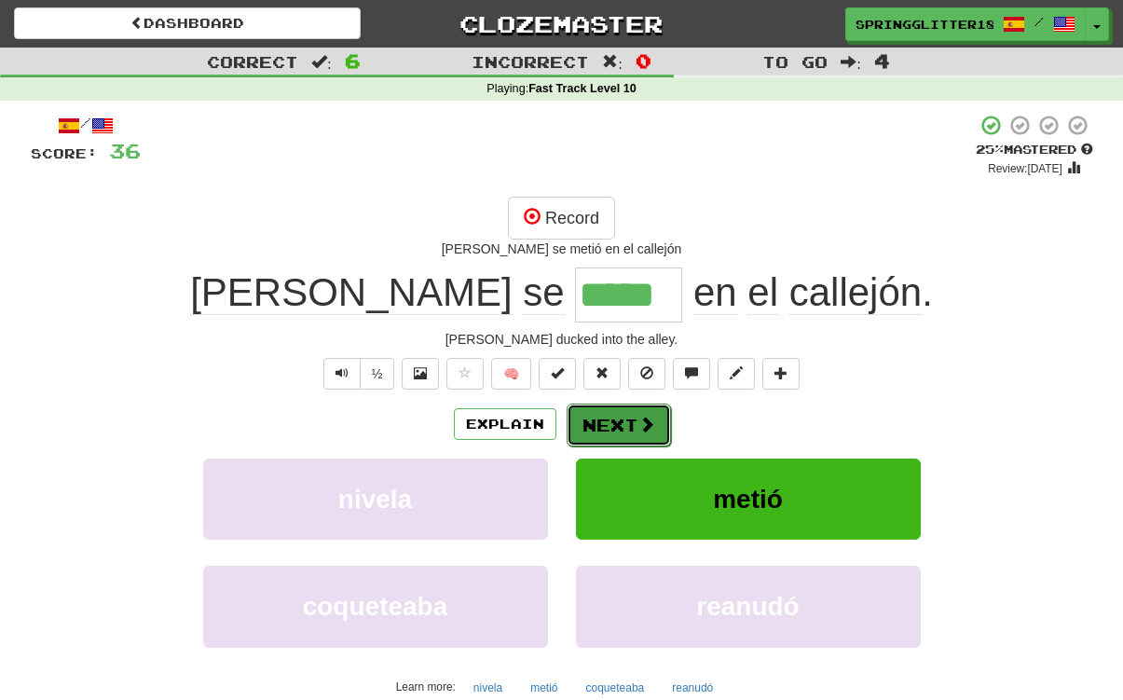
click at [593, 418] on button "Next" at bounding box center [619, 425] width 104 height 43
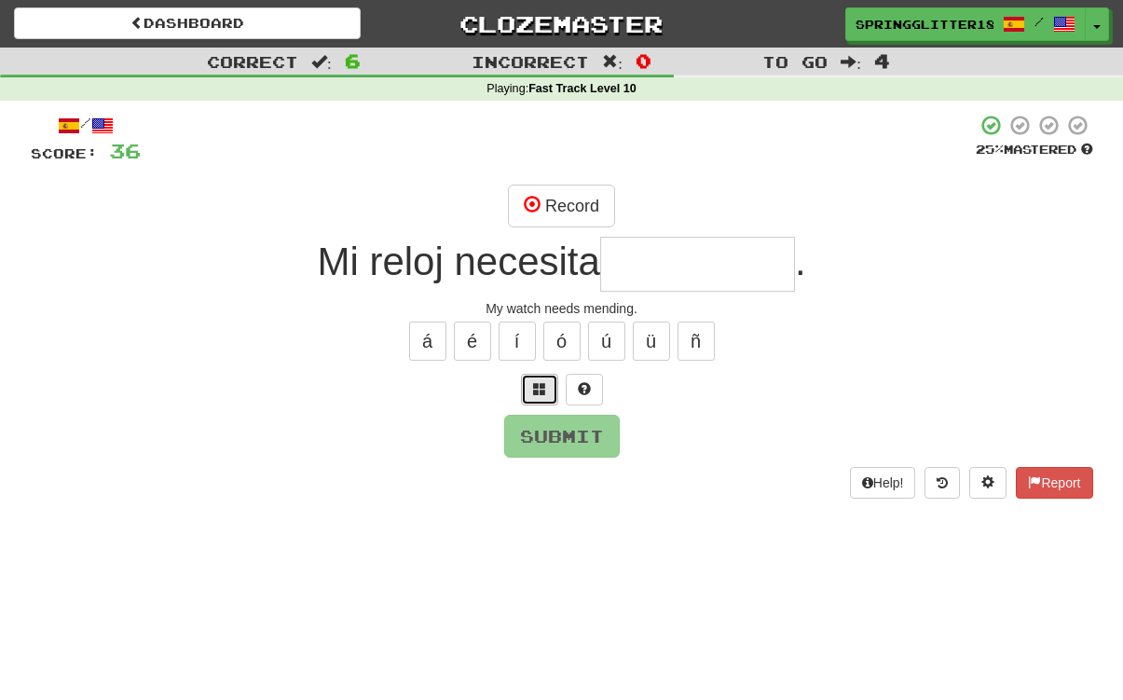
click at [537, 383] on span at bounding box center [539, 388] width 13 height 13
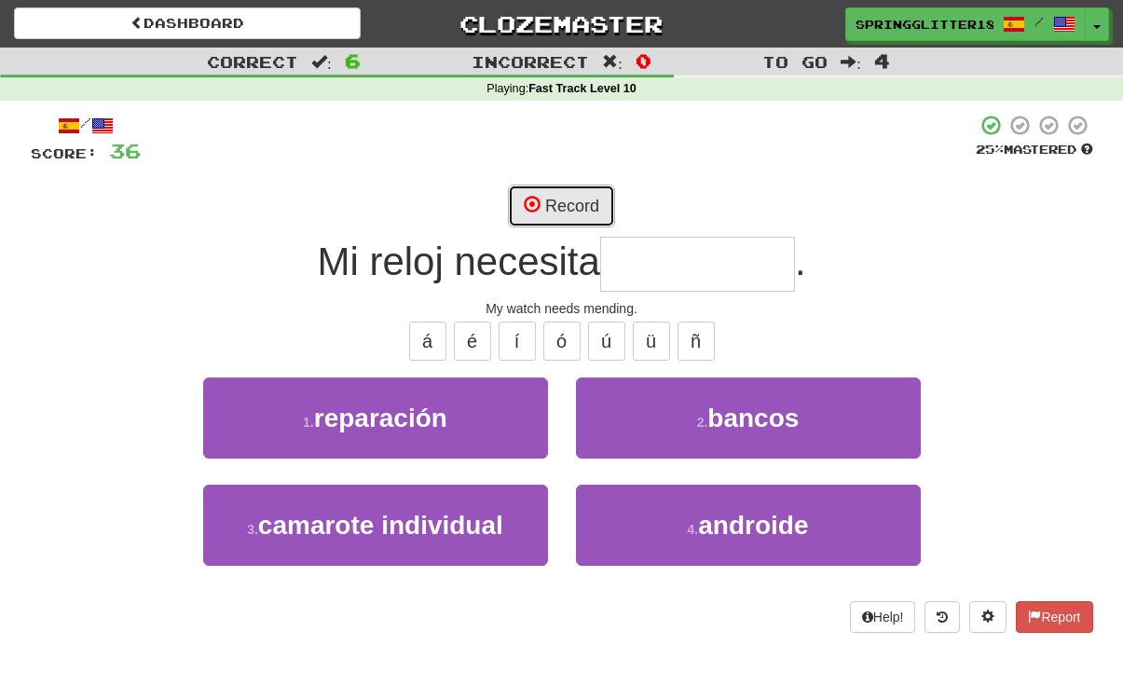
click at [576, 202] on button "Record" at bounding box center [561, 206] width 107 height 43
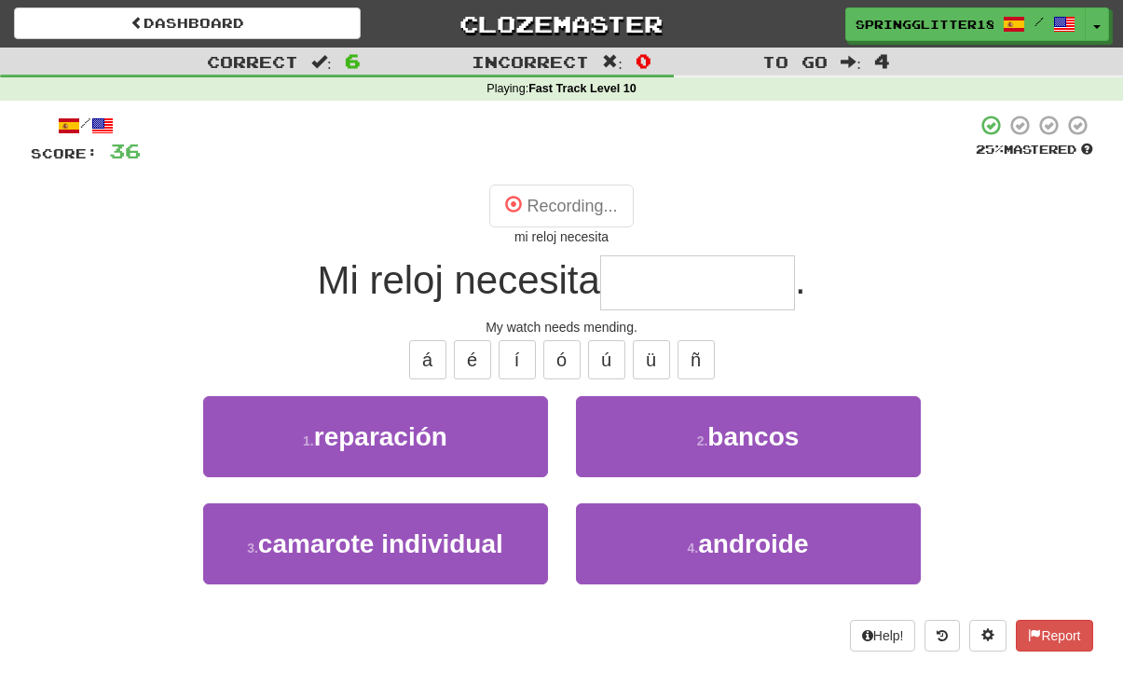
type input "**********"
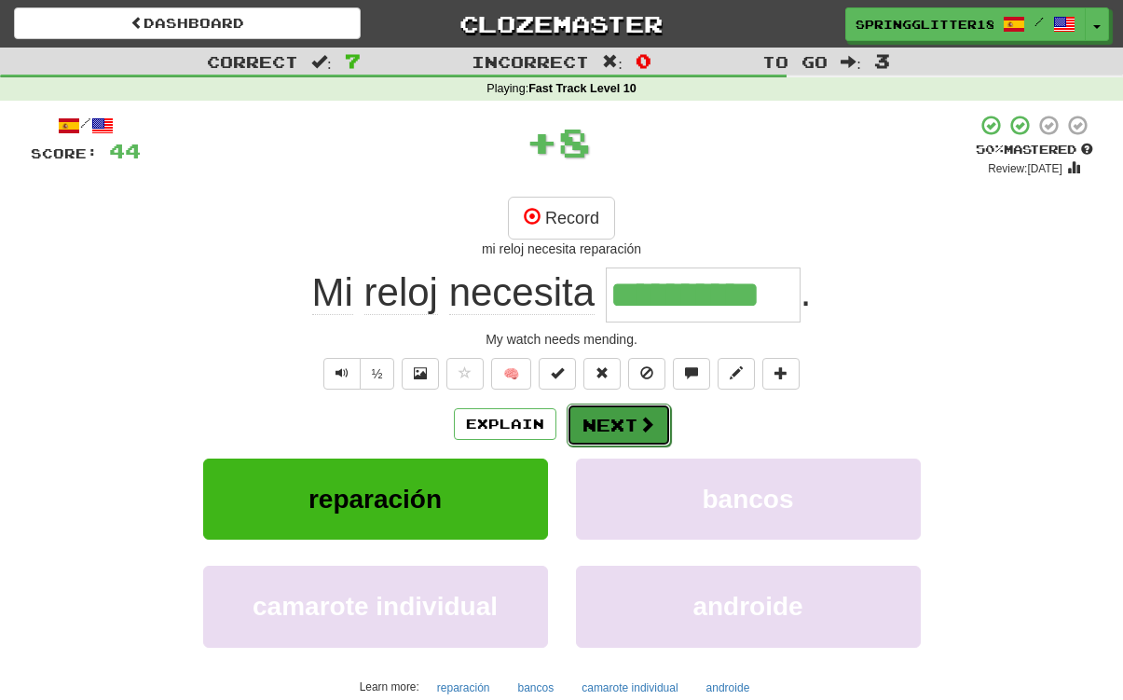
click at [624, 426] on button "Next" at bounding box center [619, 425] width 104 height 43
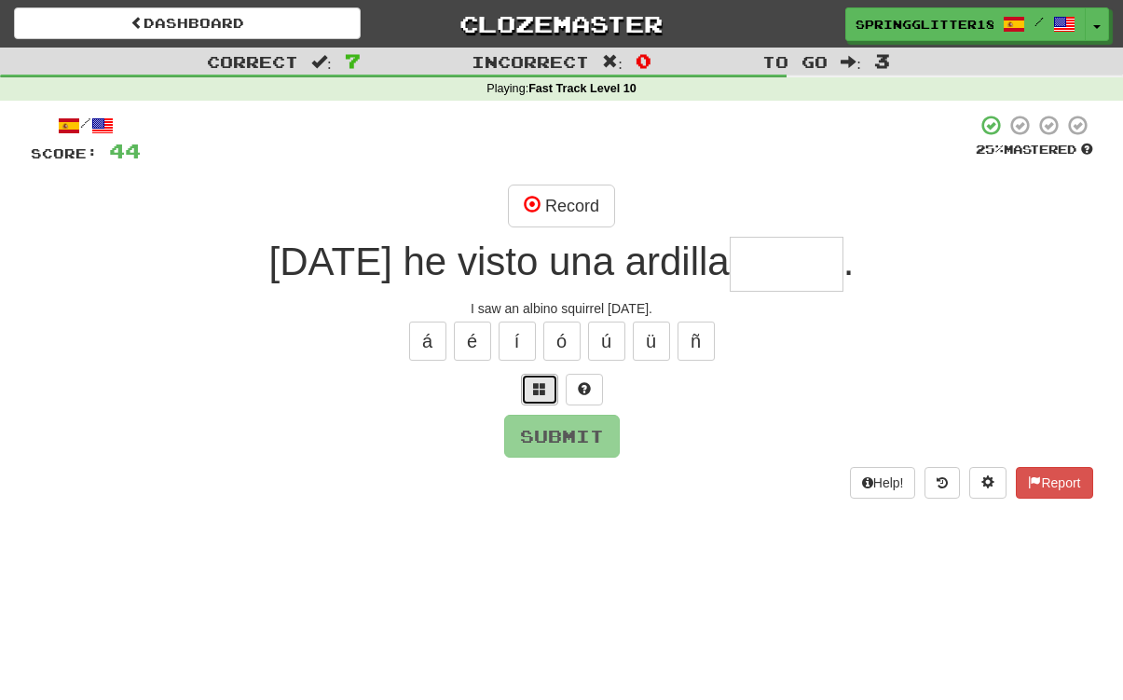
click at [544, 388] on span at bounding box center [539, 388] width 13 height 13
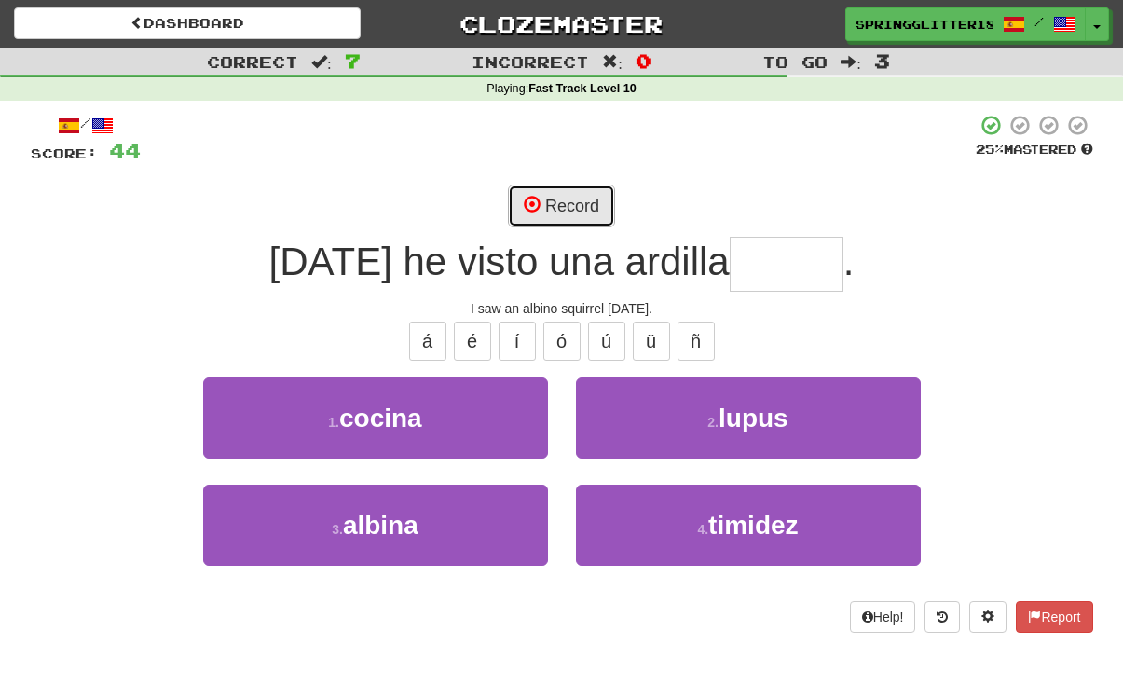
click at [582, 215] on button "Record" at bounding box center [561, 206] width 107 height 43
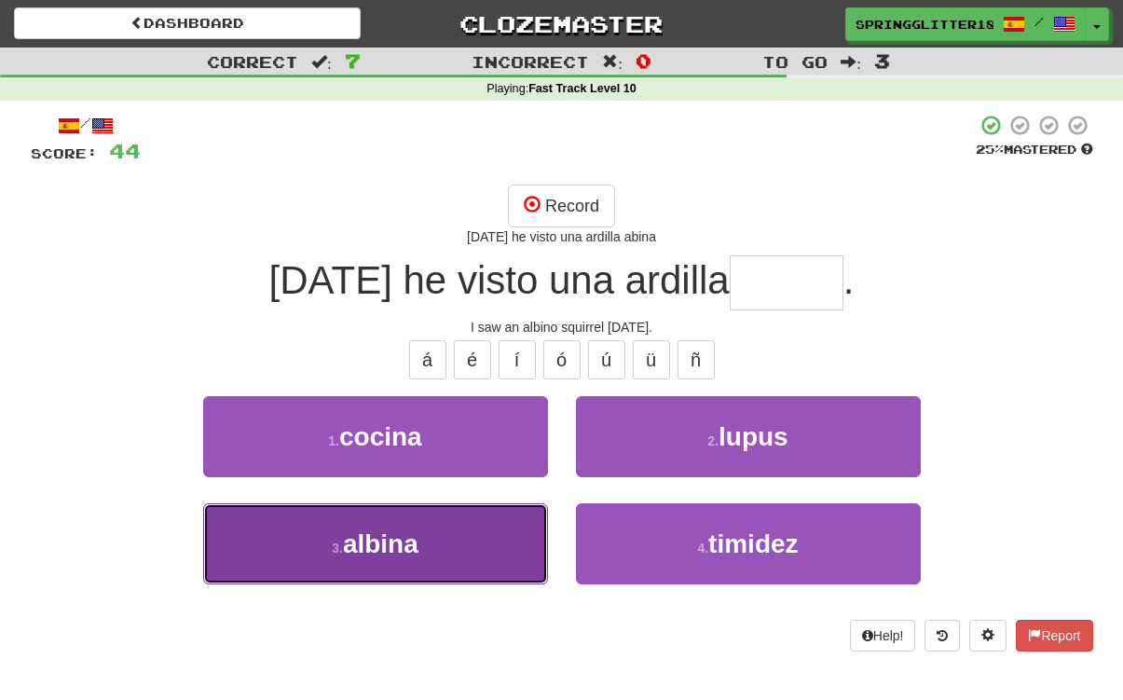
click at [455, 556] on button "3 . albina" at bounding box center [375, 543] width 345 height 81
type input "******"
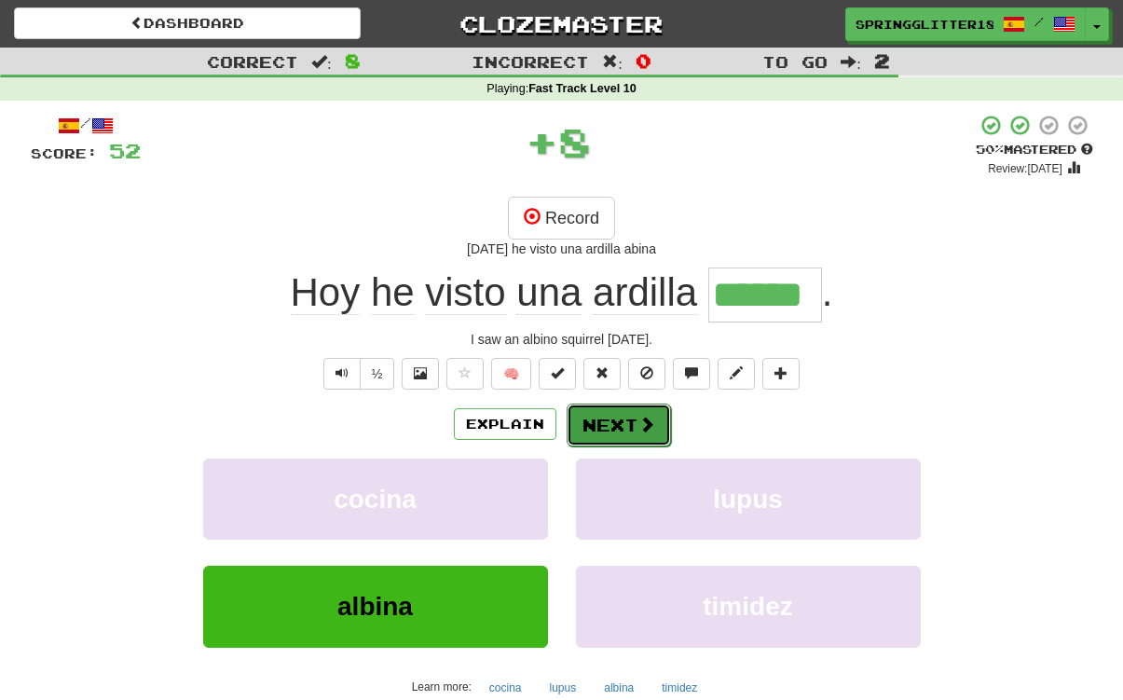
click at [617, 424] on button "Next" at bounding box center [619, 425] width 104 height 43
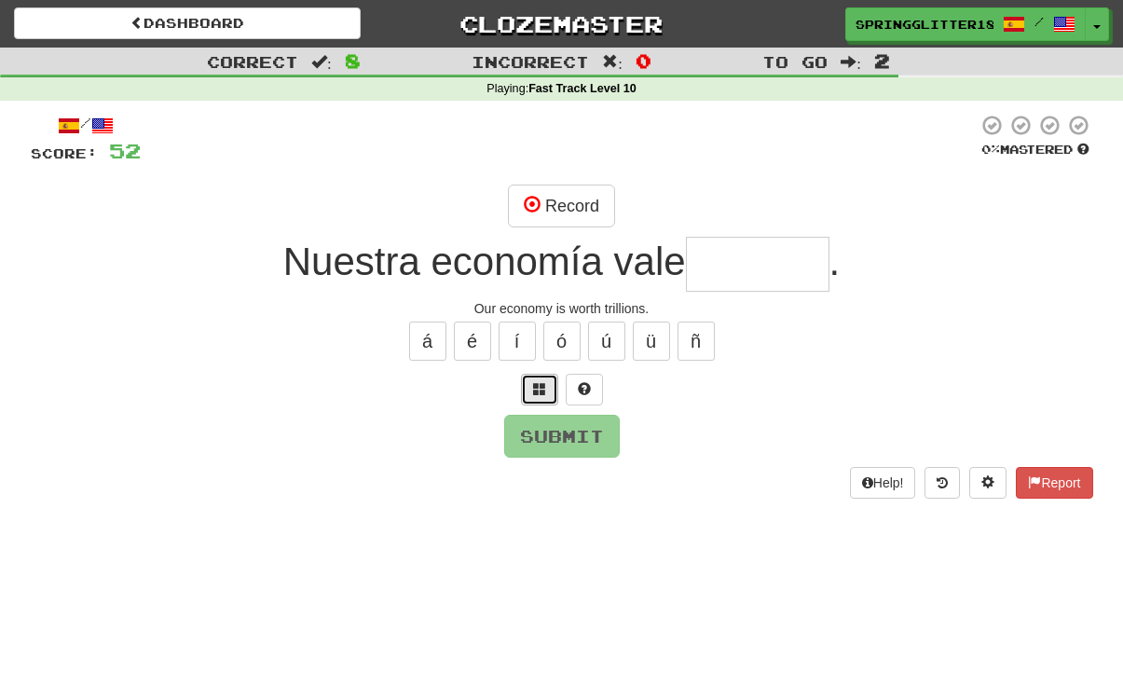
click at [539, 383] on span at bounding box center [539, 388] width 13 height 13
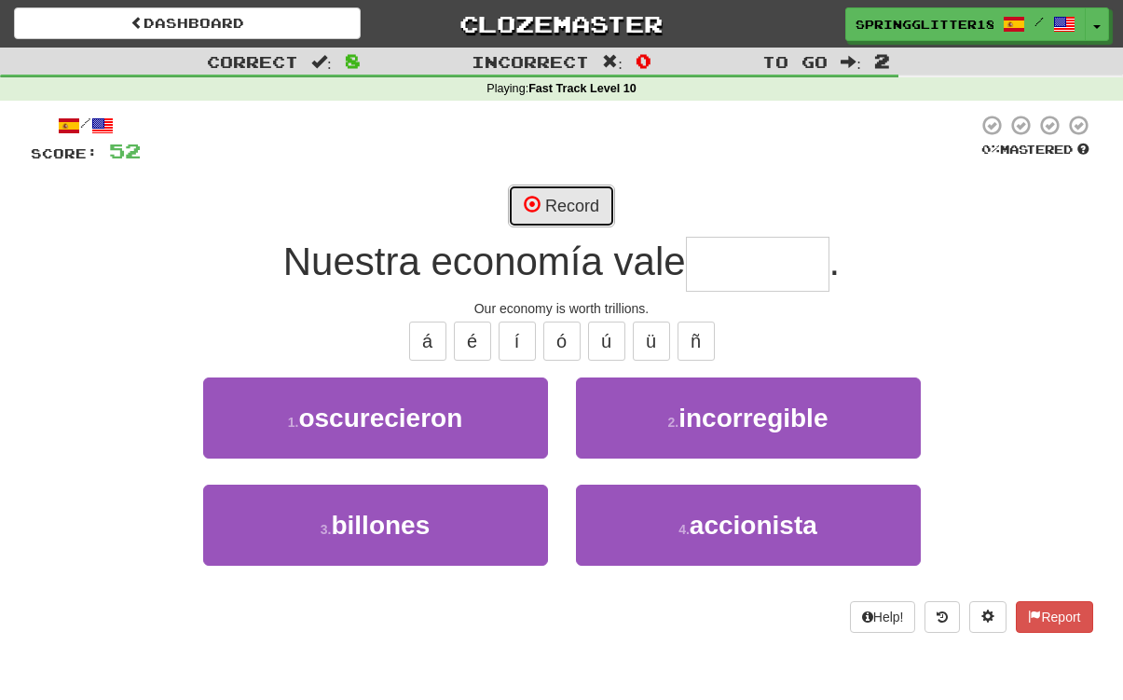
click at [561, 199] on button "Record" at bounding box center [561, 206] width 107 height 43
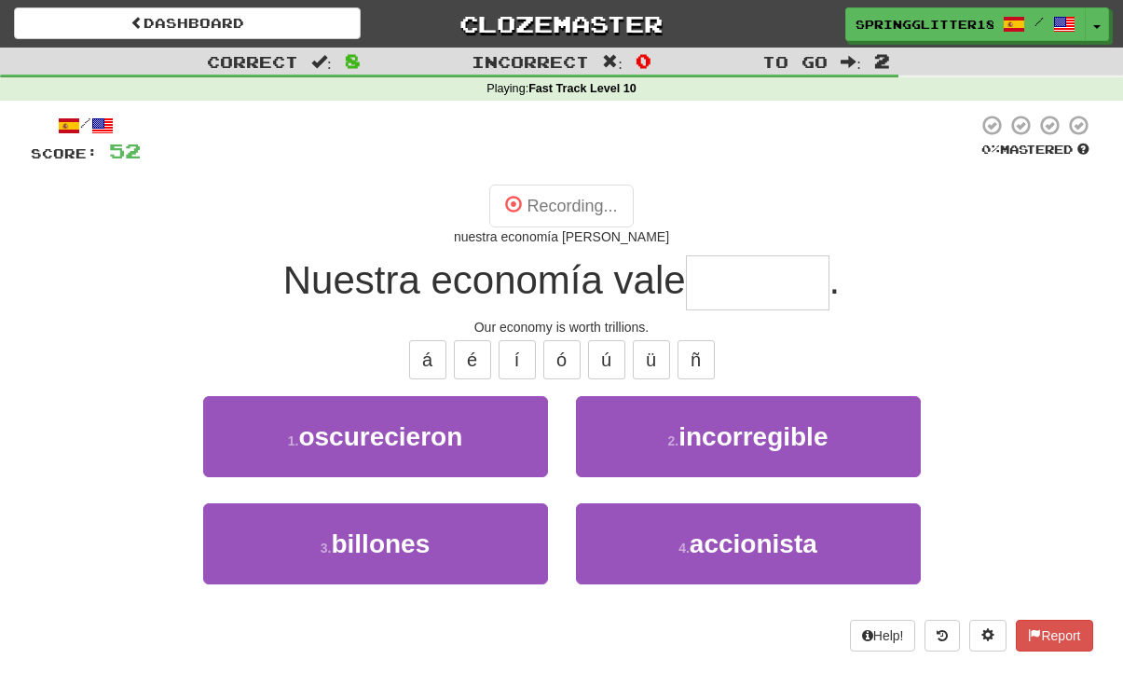
type input "********"
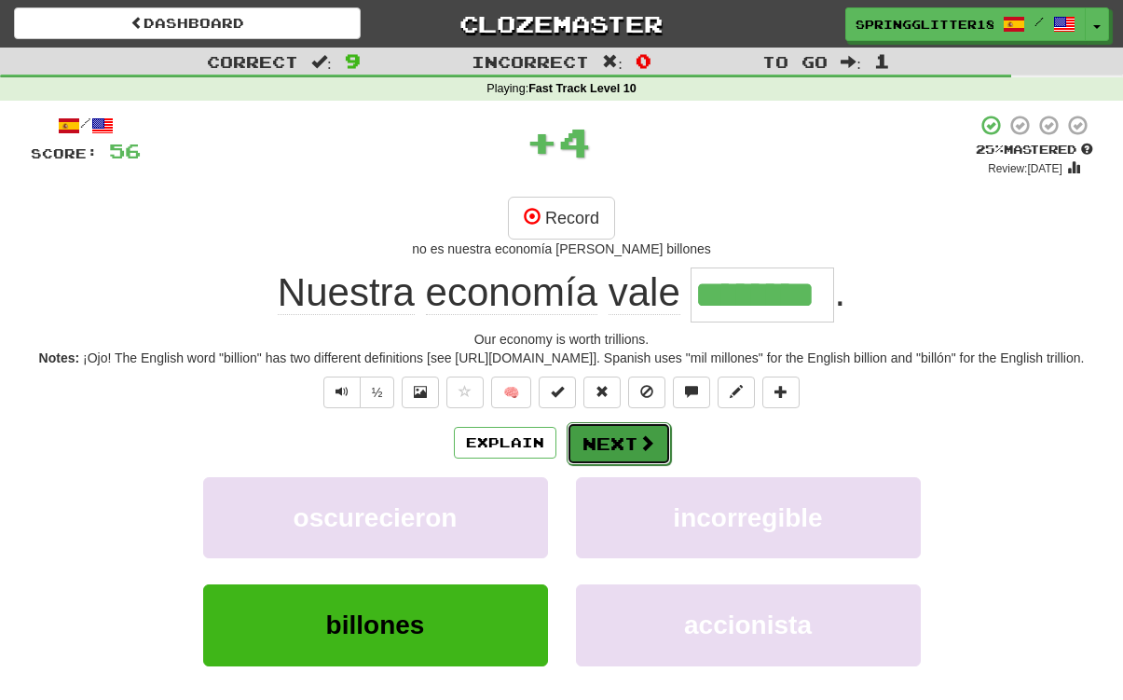
click at [639, 451] on span at bounding box center [647, 442] width 17 height 17
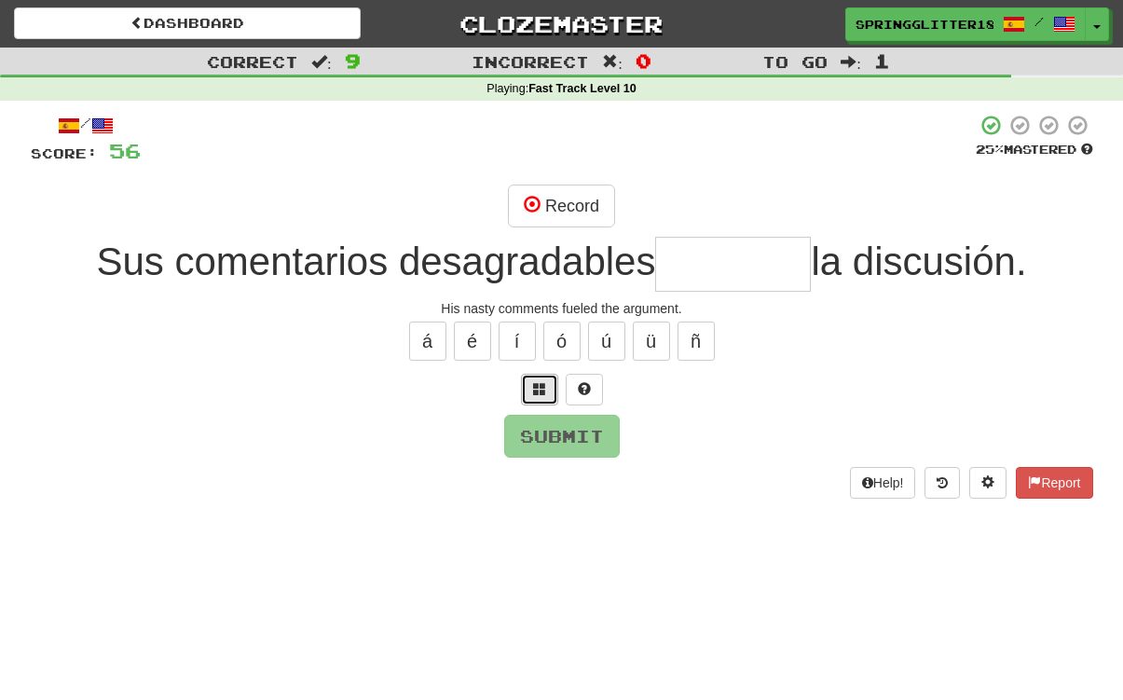
click at [548, 385] on button at bounding box center [539, 390] width 37 height 32
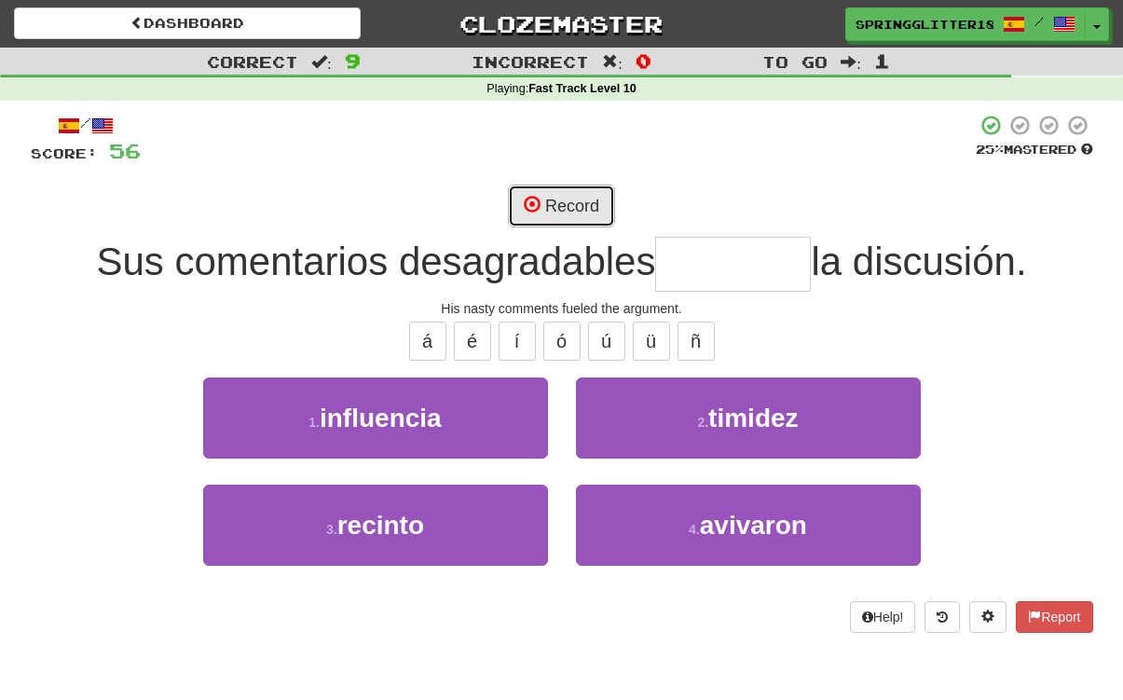
click at [546, 219] on button "Record" at bounding box center [561, 206] width 107 height 43
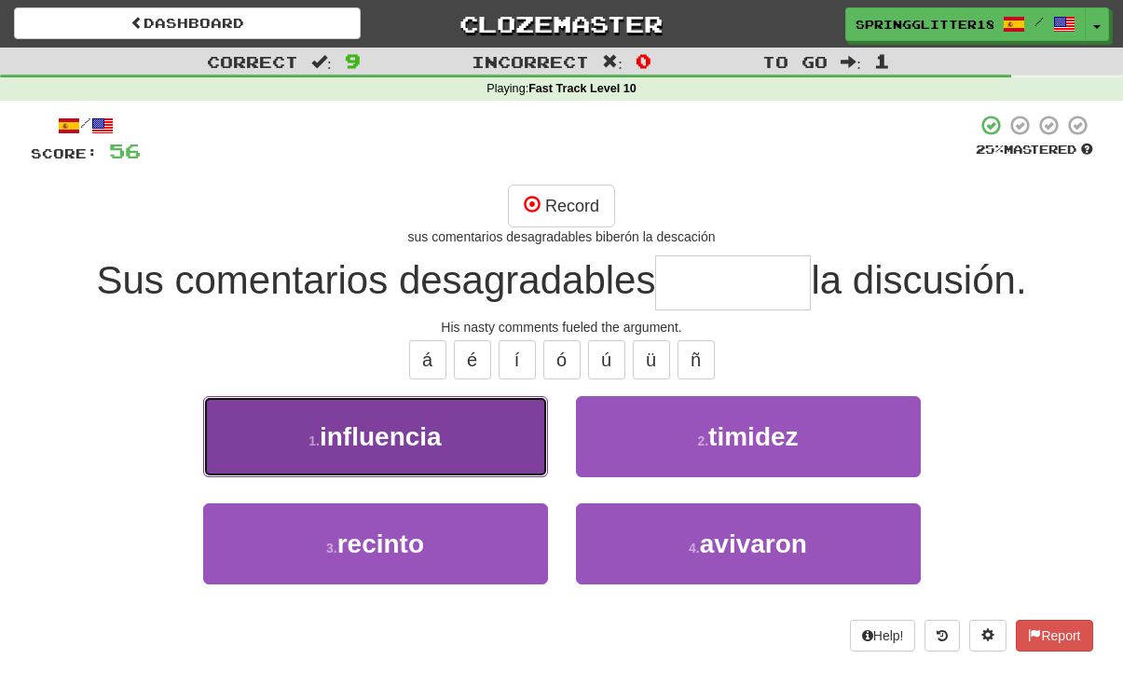
click at [491, 420] on button "1 . influencia" at bounding box center [375, 436] width 345 height 81
type input "********"
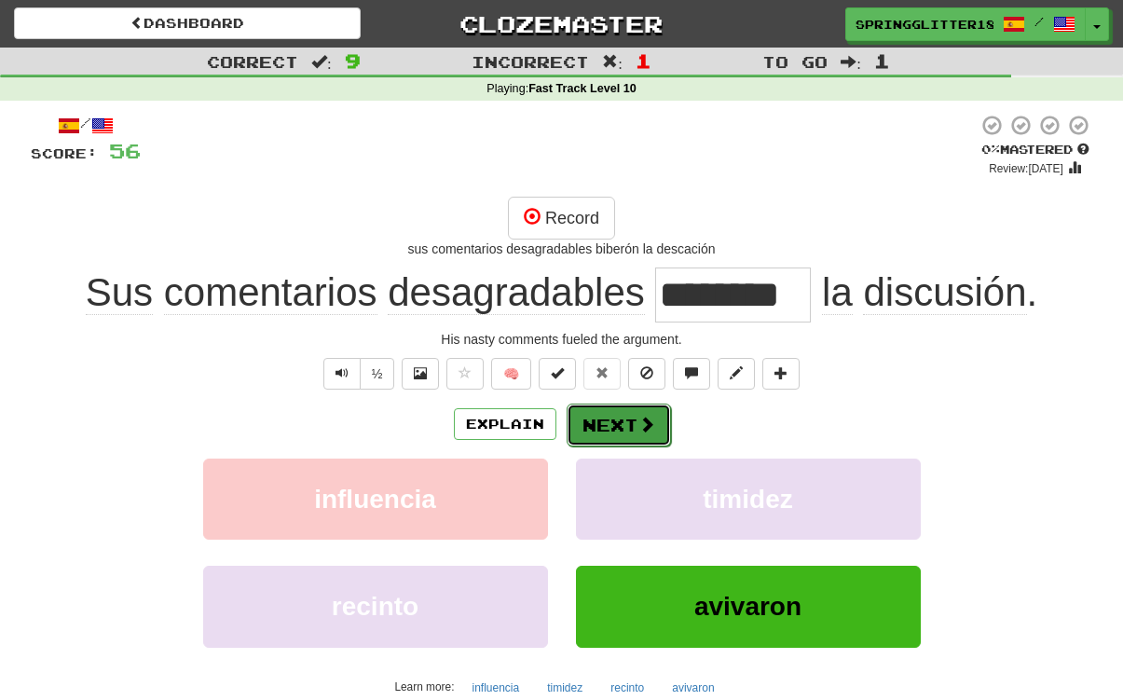
click at [620, 423] on button "Next" at bounding box center [619, 425] width 104 height 43
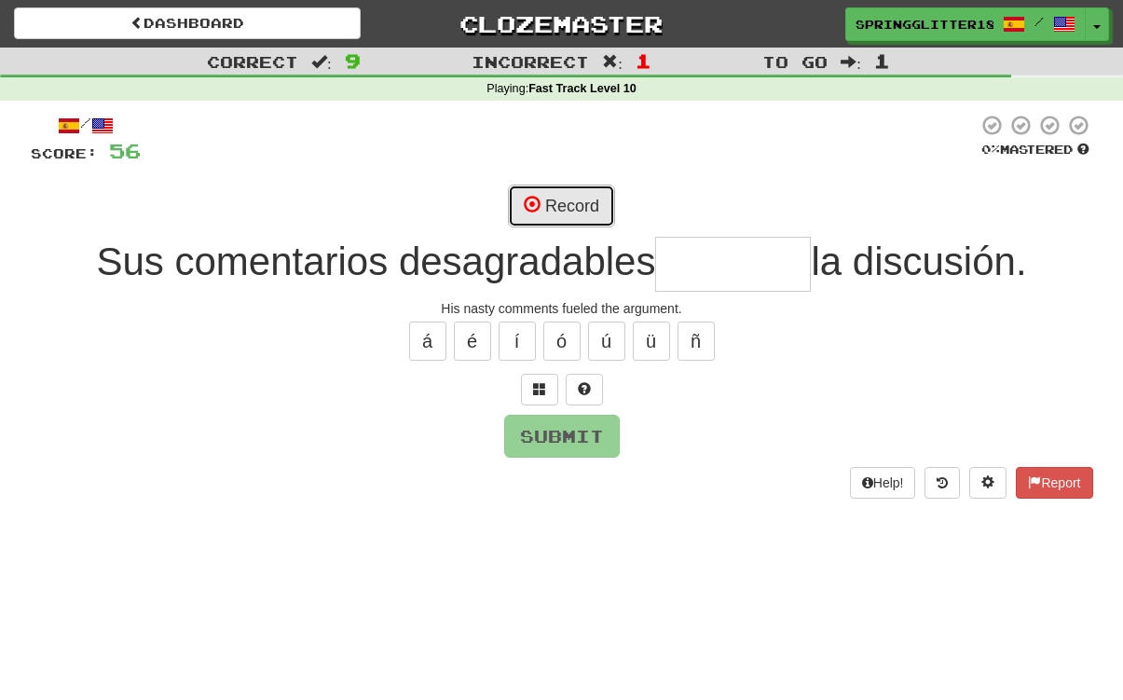
click at [565, 213] on button "Record" at bounding box center [561, 206] width 107 height 43
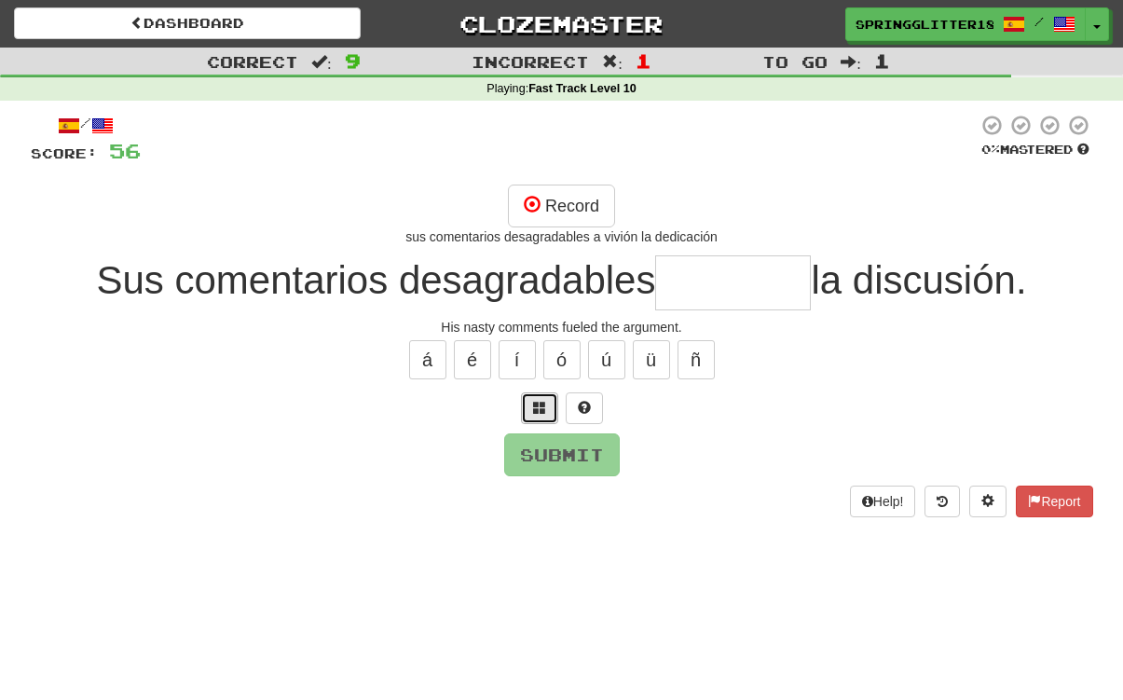
click at [545, 409] on button at bounding box center [539, 408] width 37 height 32
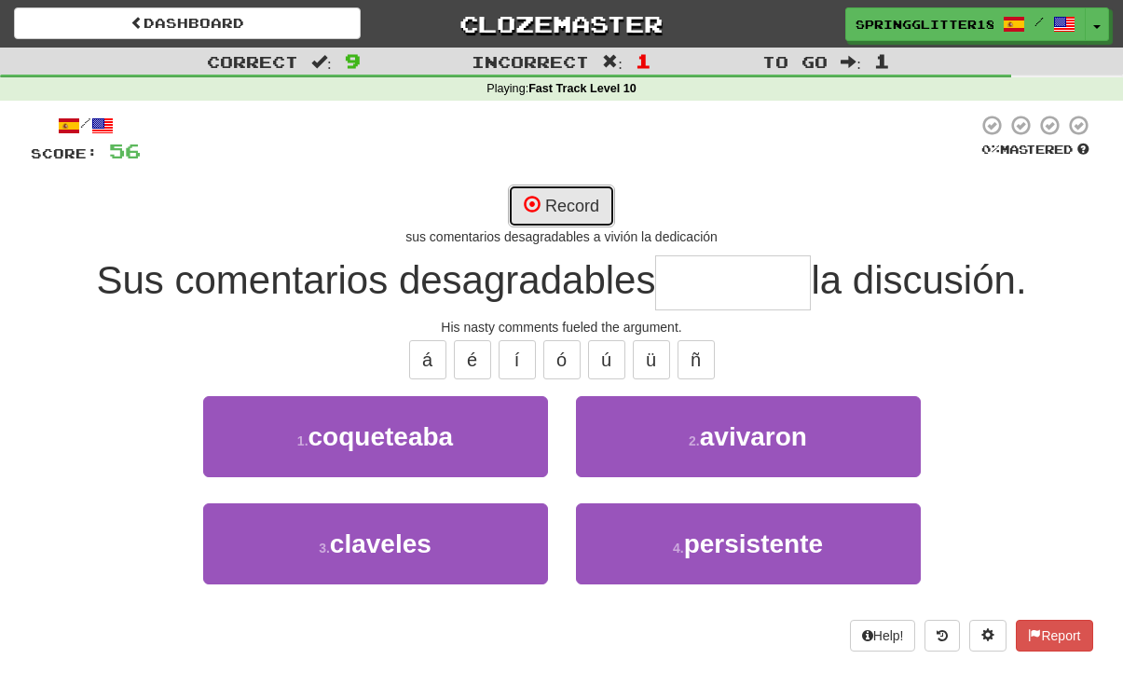
click at [563, 189] on button "Record" at bounding box center [561, 206] width 107 height 43
type input "********"
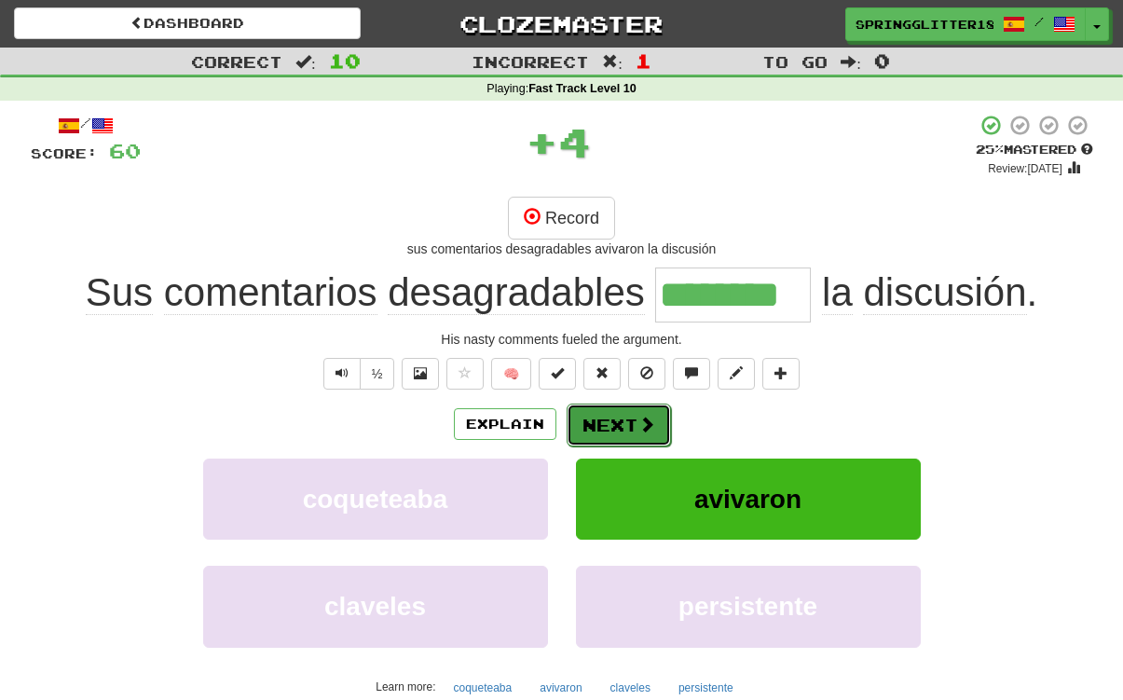
click at [641, 418] on span at bounding box center [647, 424] width 17 height 17
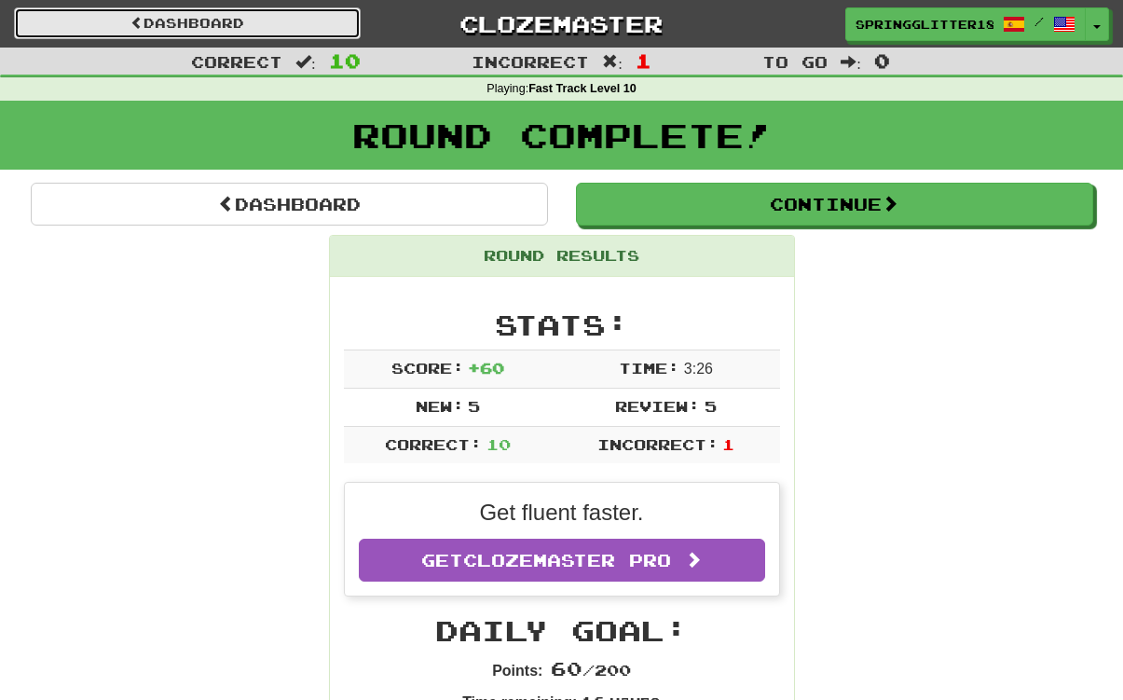
click at [317, 11] on link "Dashboard" at bounding box center [187, 23] width 347 height 32
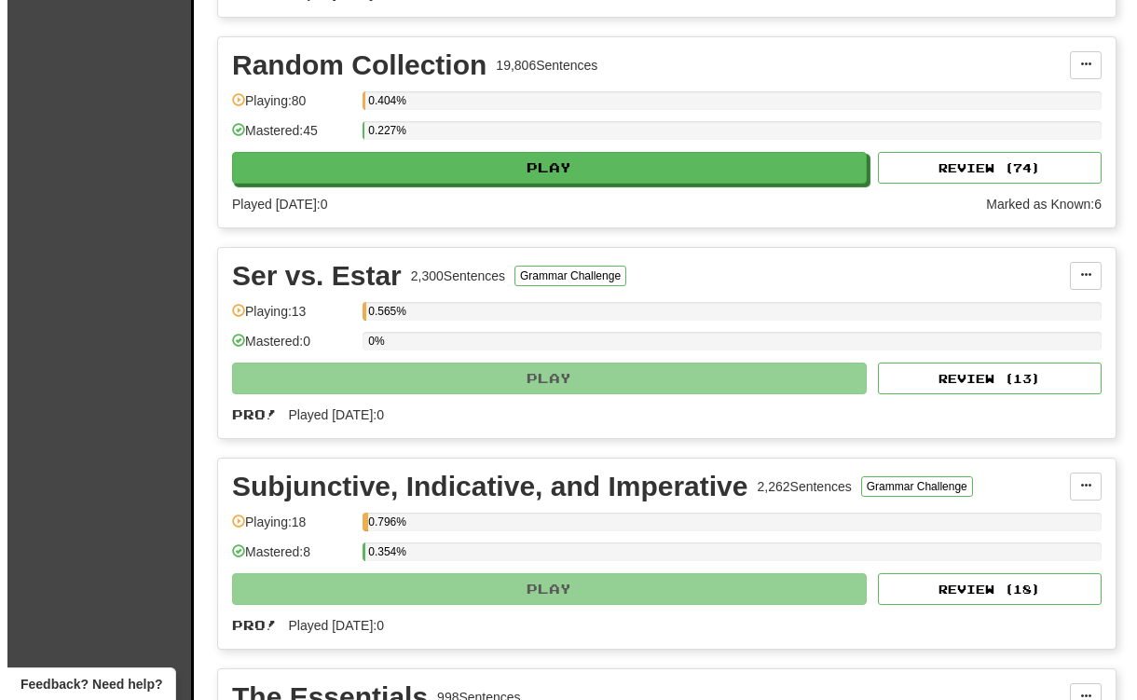
scroll to position [4563, 0]
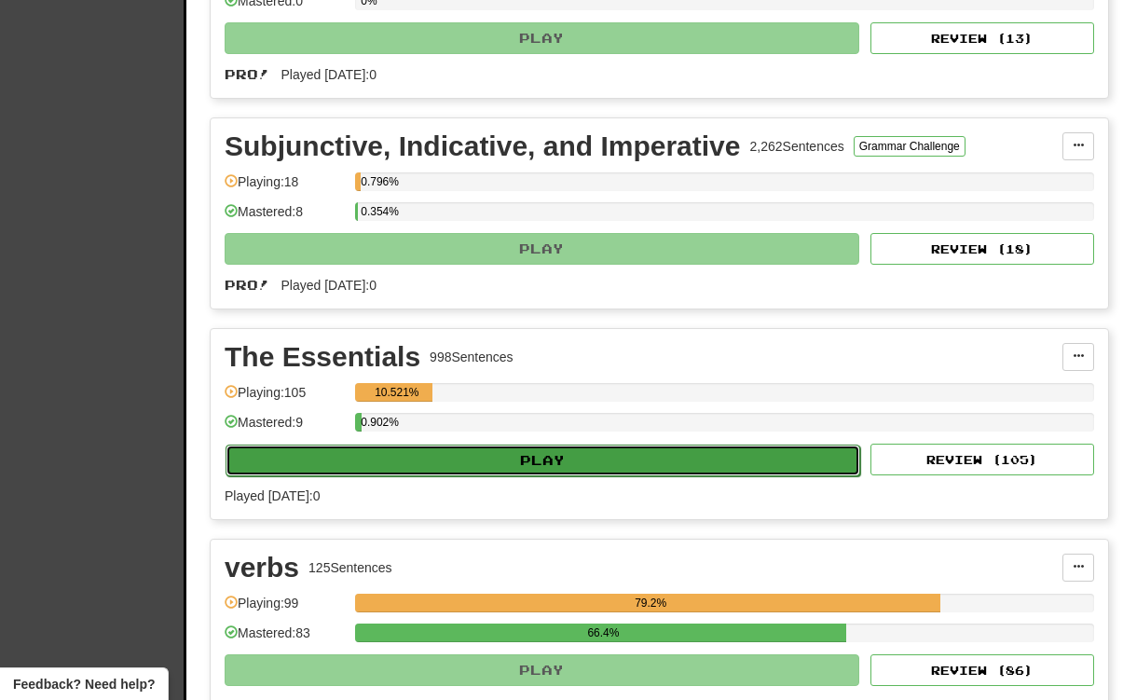
click at [488, 476] on button "Play" at bounding box center [543, 461] width 635 height 32
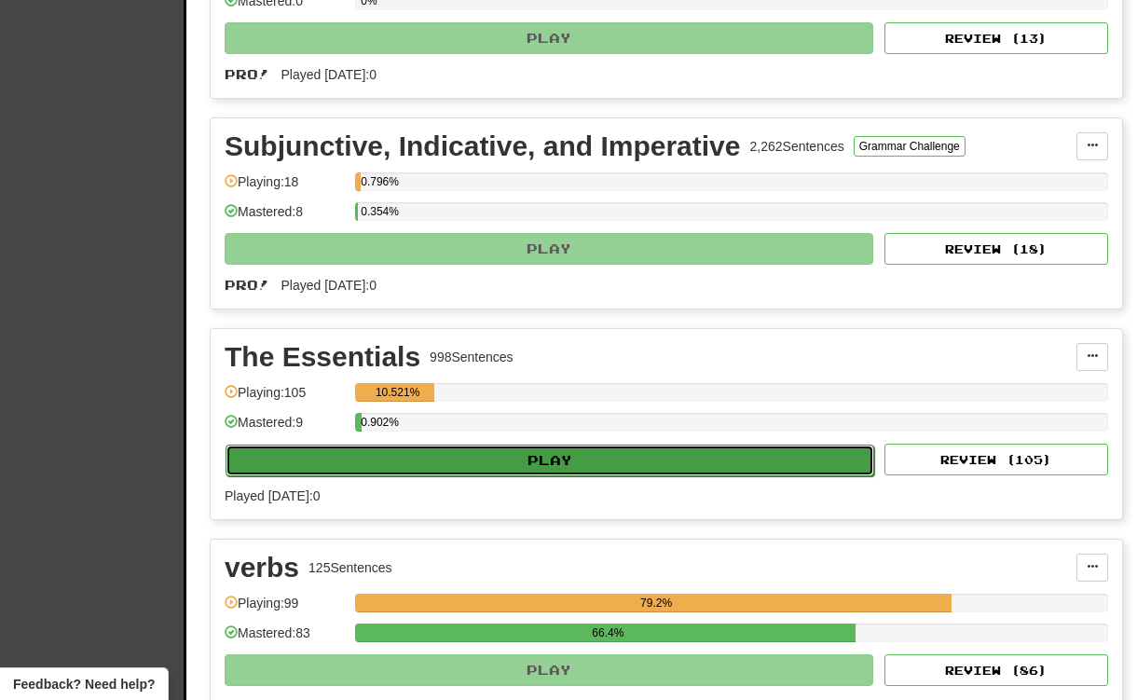
select select "**"
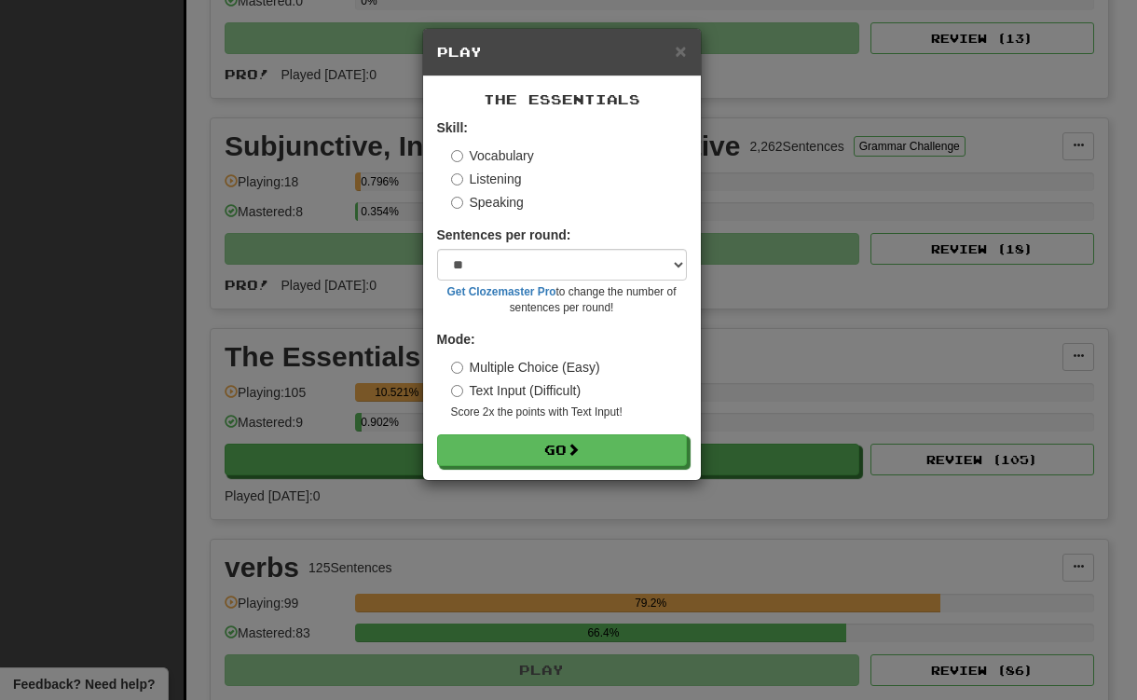
click at [489, 204] on label "Speaking" at bounding box center [487, 202] width 73 height 19
